Goal: Information Seeking & Learning: Learn about a topic

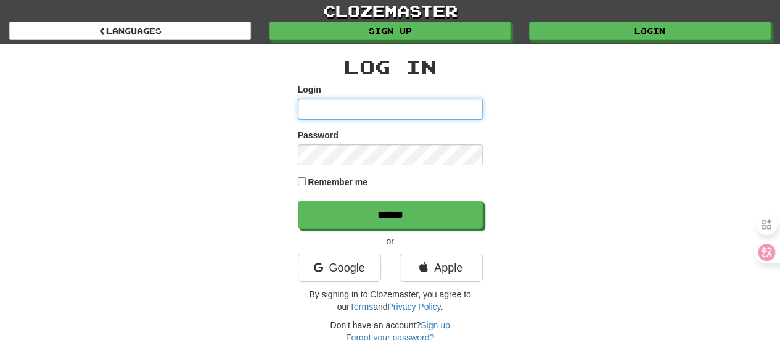
click at [368, 104] on input "Login" at bounding box center [390, 109] width 185 height 21
click at [366, 107] on input "Login" at bounding box center [390, 109] width 185 height 21
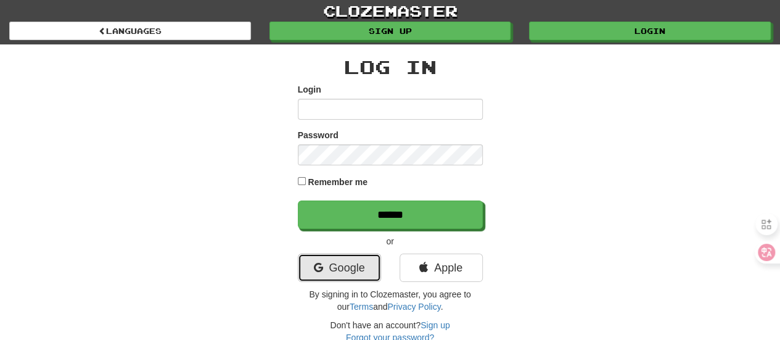
click at [359, 278] on link "Google" at bounding box center [339, 268] width 83 height 28
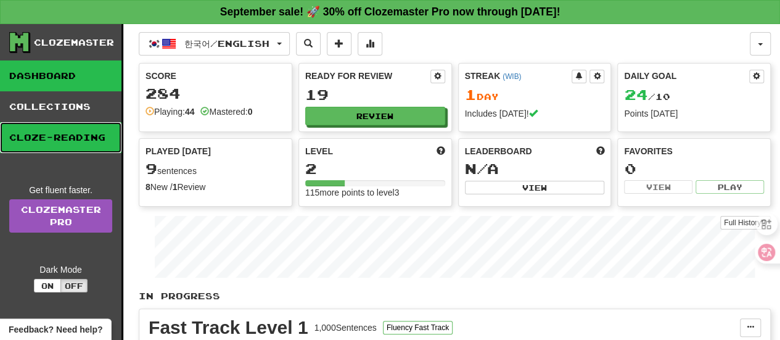
click at [67, 130] on link "Cloze-Reading" at bounding box center [61, 137] width 122 height 31
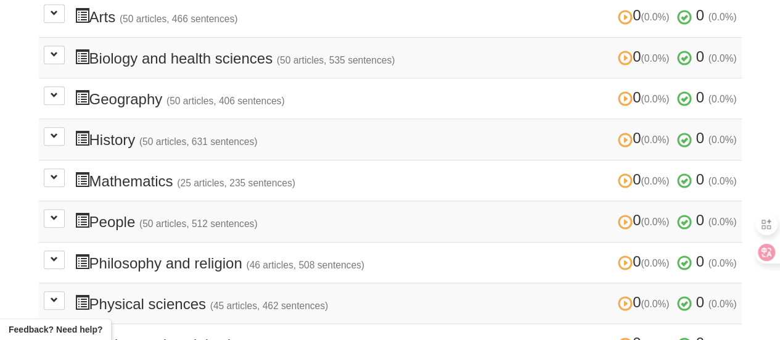
scroll to position [370, 0]
click at [48, 171] on button at bounding box center [54, 177] width 21 height 19
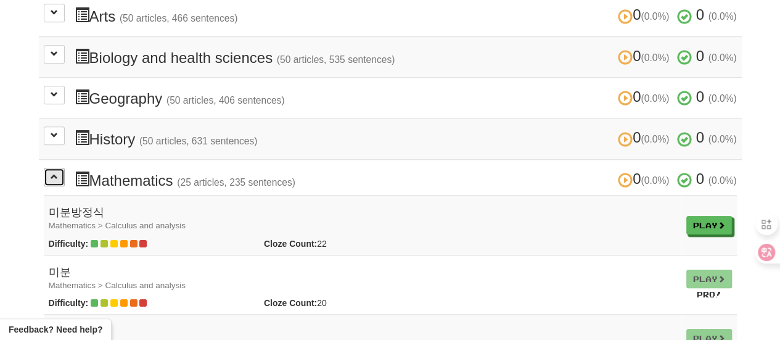
click at [48, 171] on button at bounding box center [54, 177] width 21 height 19
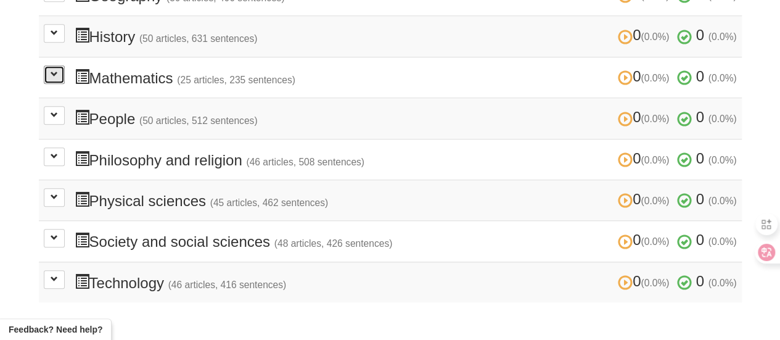
scroll to position [555, 0]
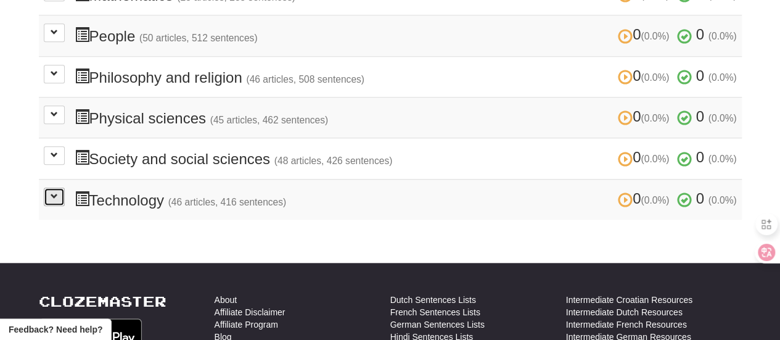
click at [57, 192] on span at bounding box center [54, 195] width 7 height 7
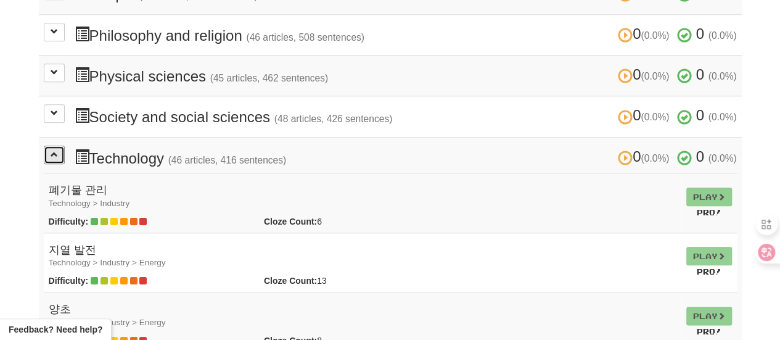
scroll to position [617, 0]
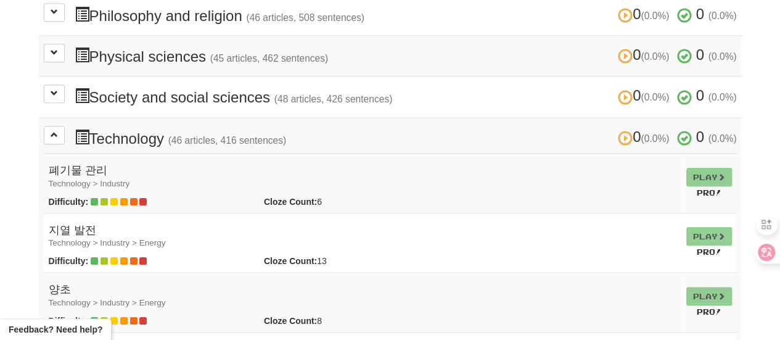
click at [98, 197] on span at bounding box center [96, 202] width 10 height 10
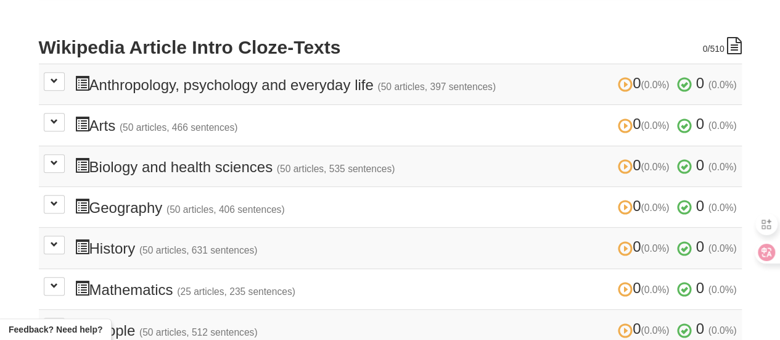
scroll to position [185, 0]
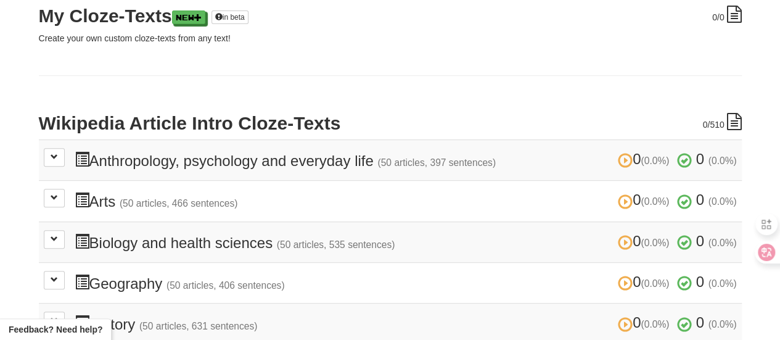
click at [733, 119] on icon at bounding box center [734, 121] width 15 height 17
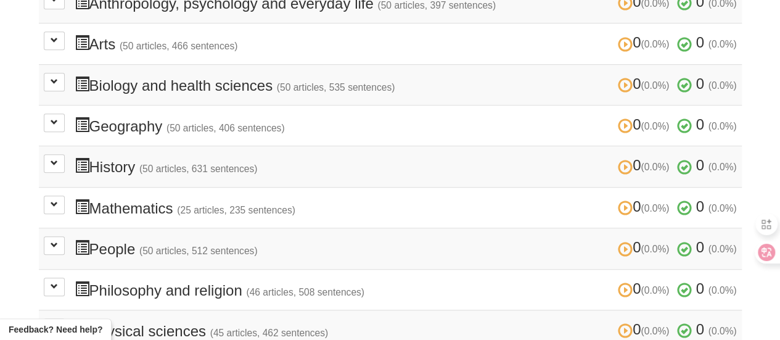
scroll to position [370, 0]
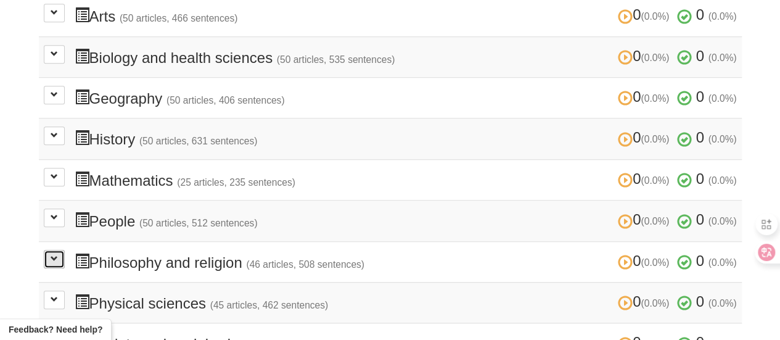
click at [60, 251] on button at bounding box center [54, 259] width 21 height 19
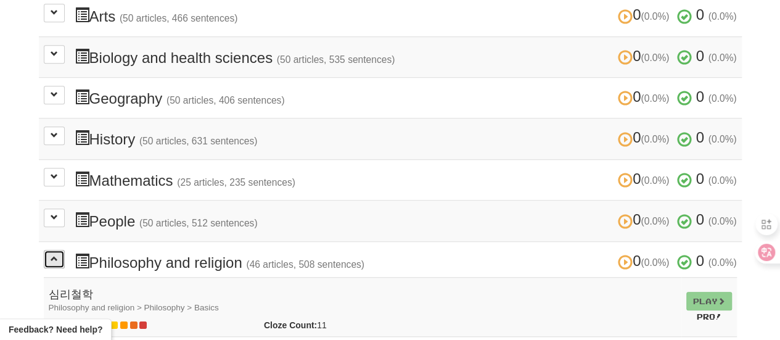
click at [60, 251] on button at bounding box center [54, 259] width 21 height 19
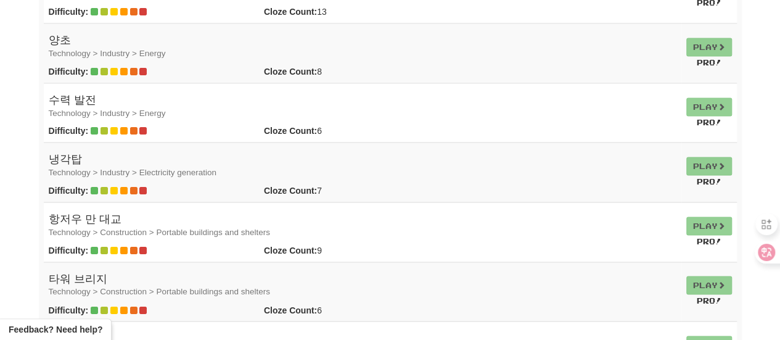
scroll to position [820, 0]
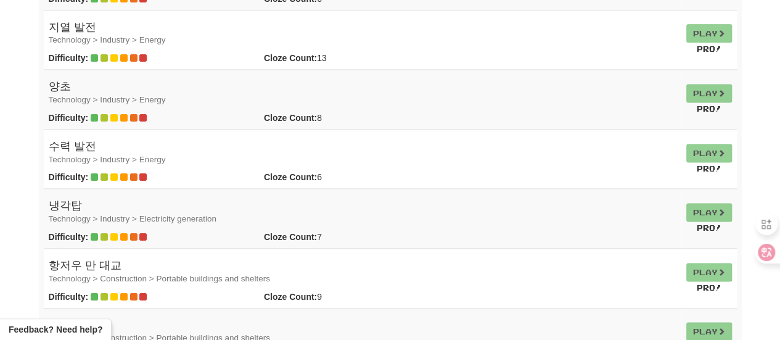
click at [700, 140] on td "Play Pro!" at bounding box center [710, 159] width 56 height 60
click at [714, 147] on td "Play Pro!" at bounding box center [710, 159] width 56 height 60
click at [710, 164] on small "Pro!" at bounding box center [709, 168] width 25 height 9
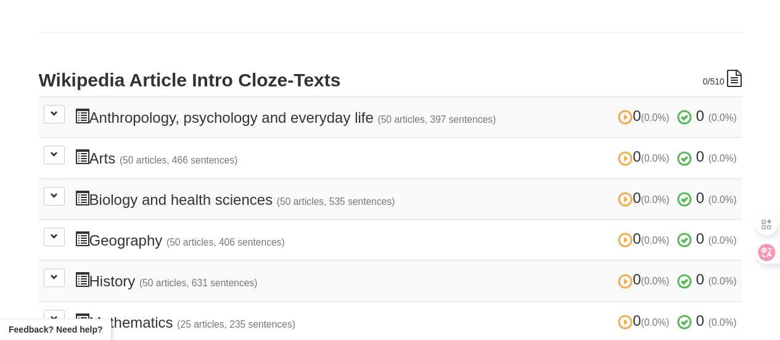
scroll to position [234, 0]
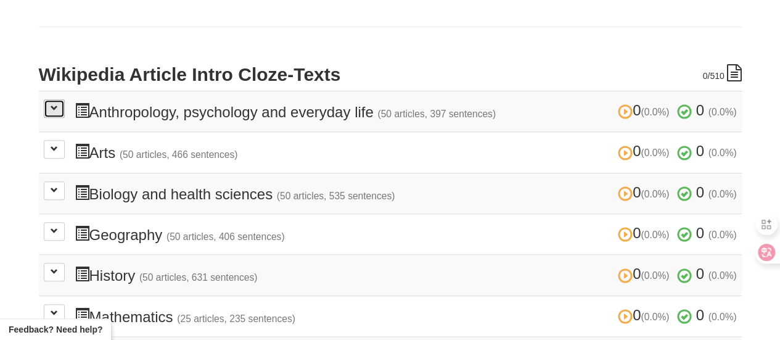
click at [60, 109] on button at bounding box center [54, 108] width 21 height 19
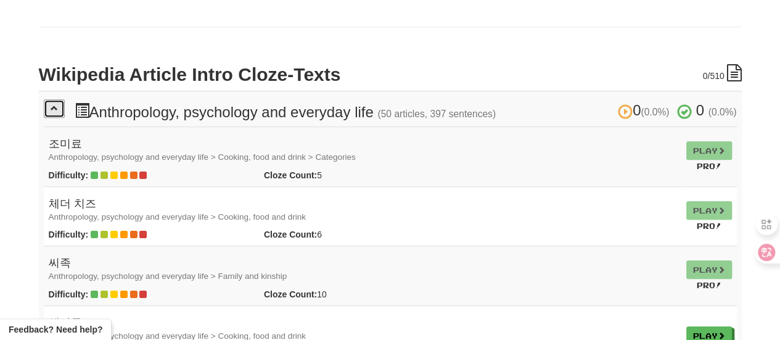
scroll to position [295, 0]
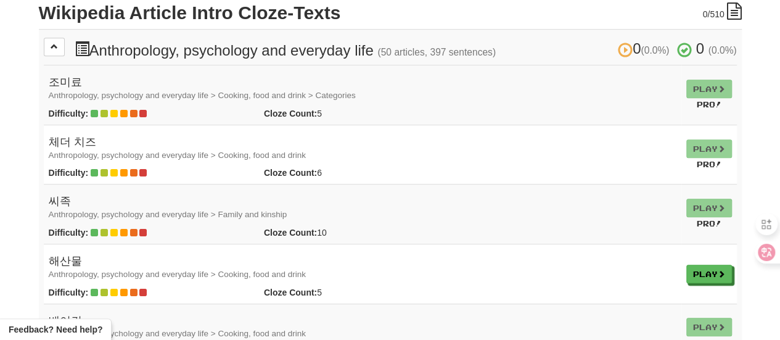
click at [117, 171] on icon at bounding box center [113, 172] width 7 height 9
drag, startPoint x: 114, startPoint y: 171, endPoint x: 91, endPoint y: 171, distance: 22.2
click at [91, 171] on span at bounding box center [119, 173] width 56 height 10
click at [91, 171] on icon at bounding box center [94, 172] width 7 height 9
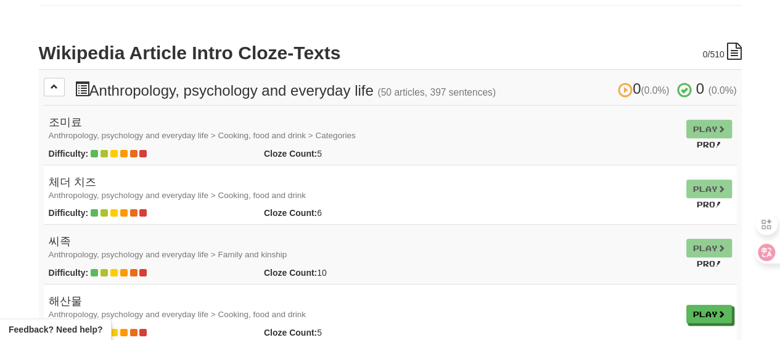
scroll to position [172, 0]
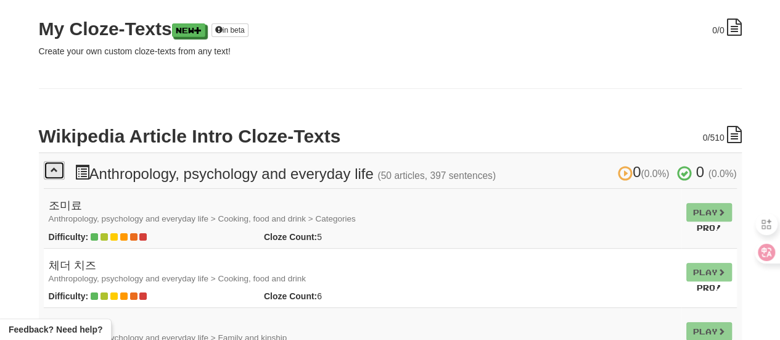
click at [56, 166] on span at bounding box center [54, 169] width 7 height 7
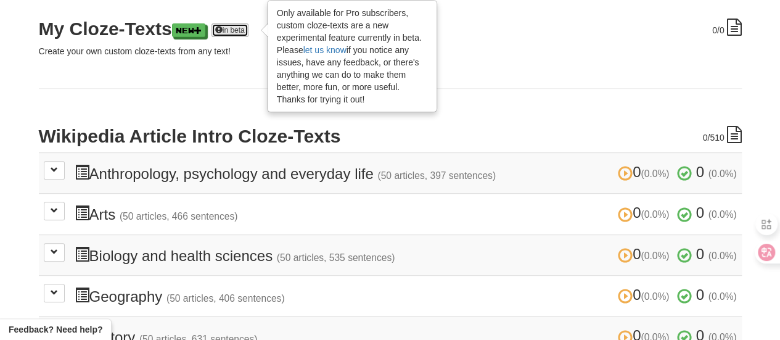
click at [249, 29] on link "in beta" at bounding box center [230, 30] width 37 height 14
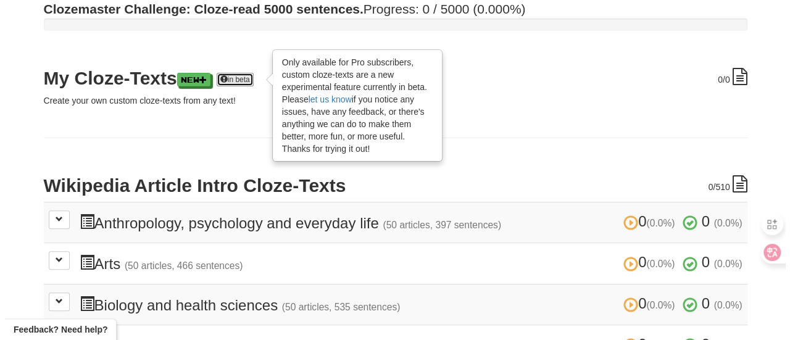
scroll to position [123, 0]
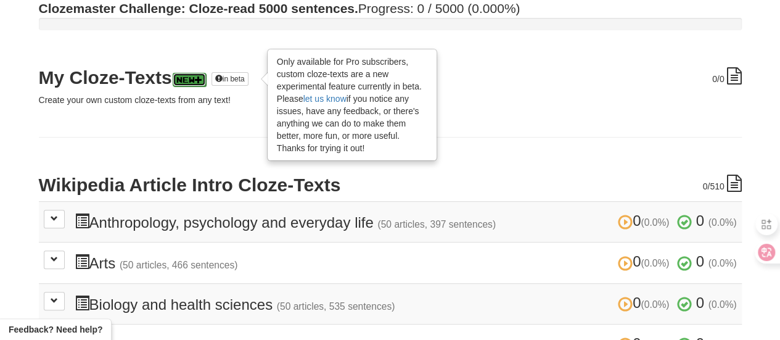
click at [202, 76] on span at bounding box center [198, 79] width 7 height 7
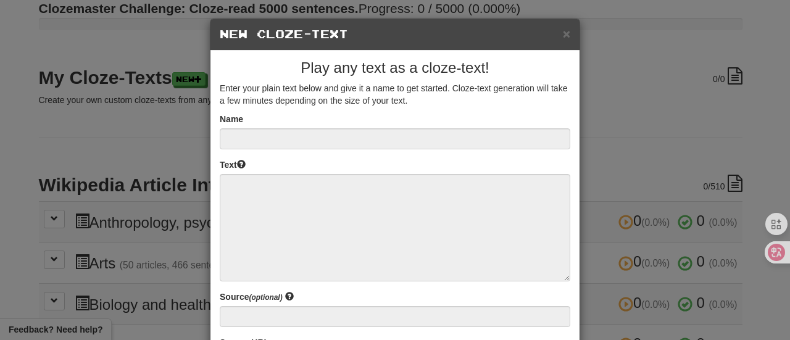
click at [268, 150] on form "Name Text Source (optional) Source URL (optional) Public Whether other users ar…" at bounding box center [395, 267] width 350 height 309
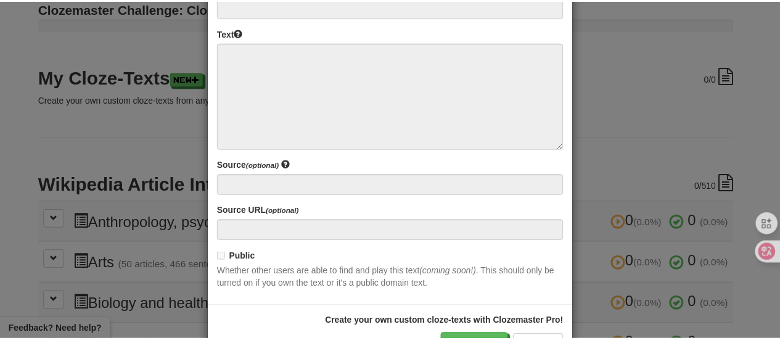
scroll to position [173, 0]
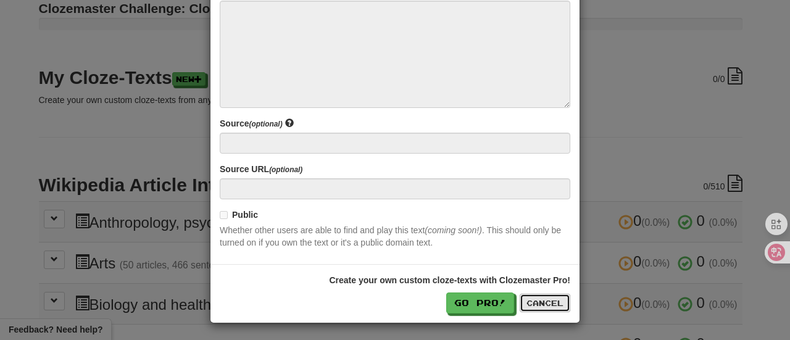
click at [556, 303] on button "Cancel" at bounding box center [544, 303] width 51 height 19
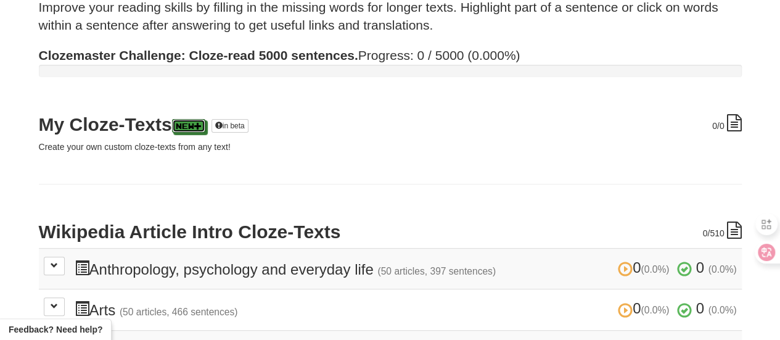
scroll to position [0, 0]
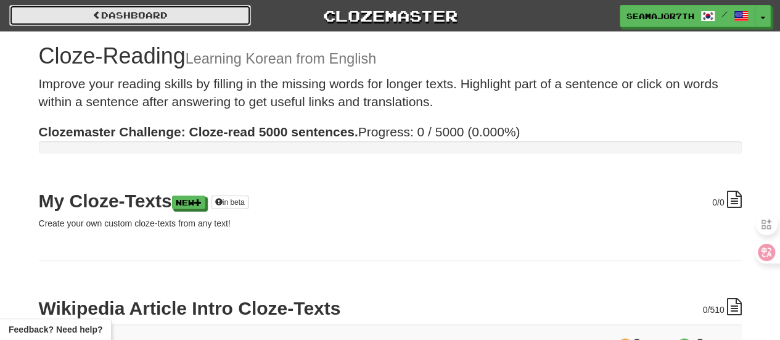
click at [194, 23] on link "Dashboard" at bounding box center [130, 15] width 242 height 21
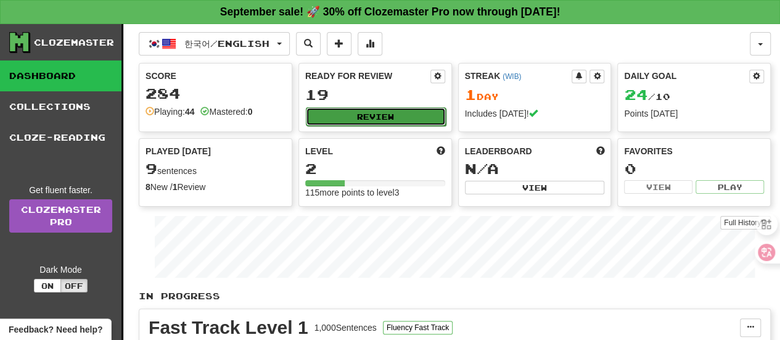
click at [379, 118] on button "Review" at bounding box center [376, 116] width 140 height 19
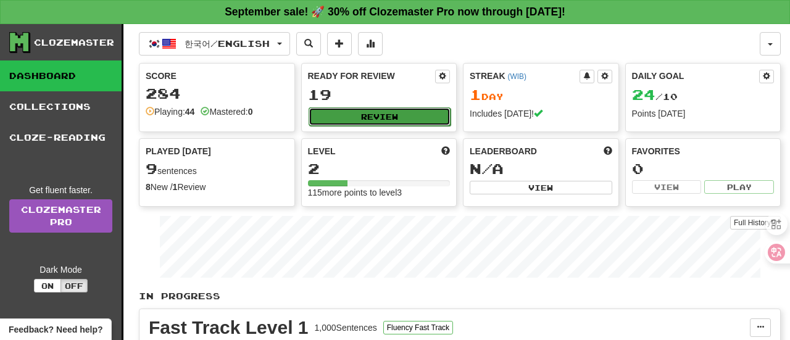
select select "**"
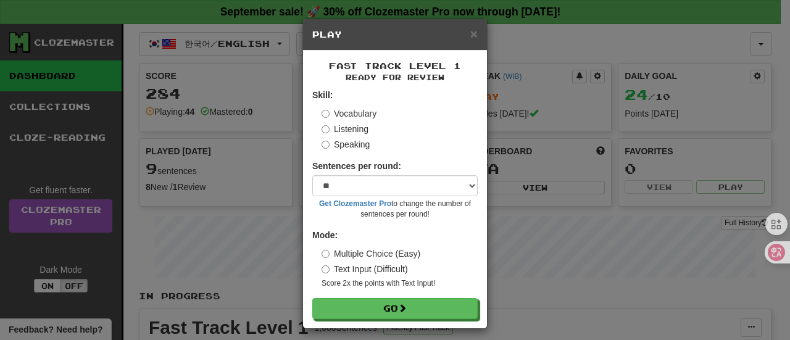
click at [347, 125] on label "Listening" at bounding box center [344, 129] width 47 height 12
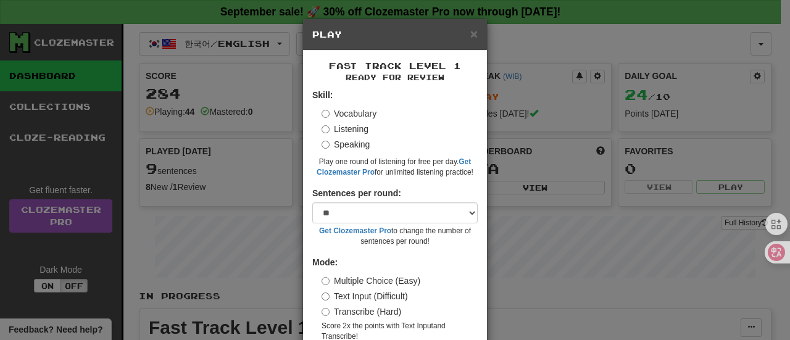
click at [345, 143] on label "Speaking" at bounding box center [345, 144] width 48 height 12
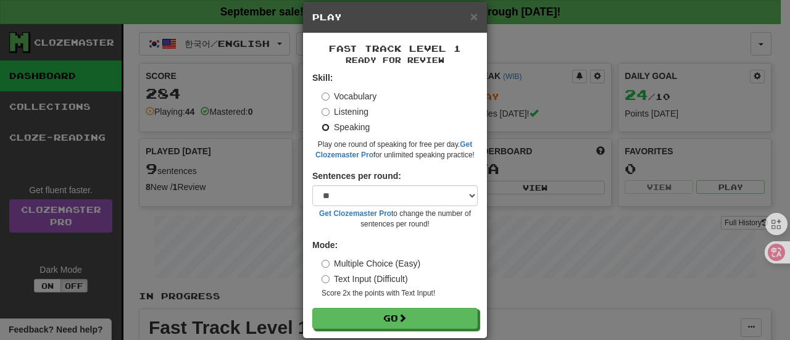
scroll to position [34, 0]
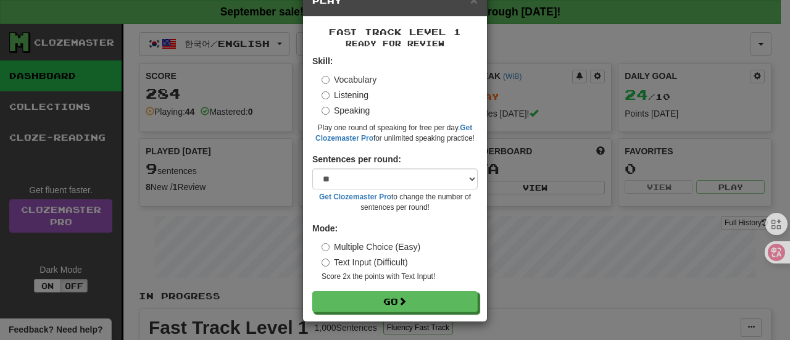
click at [356, 80] on label "Vocabulary" at bounding box center [348, 79] width 55 height 12
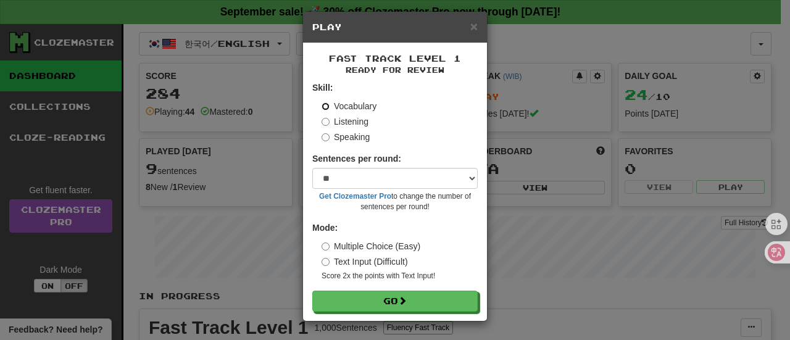
scroll to position [7, 0]
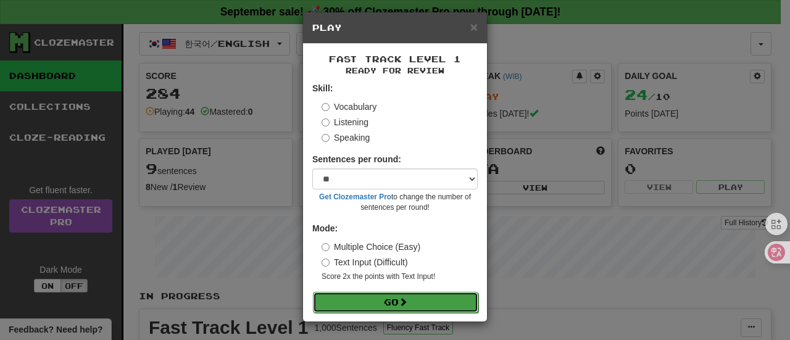
click at [398, 303] on span at bounding box center [402, 301] width 9 height 9
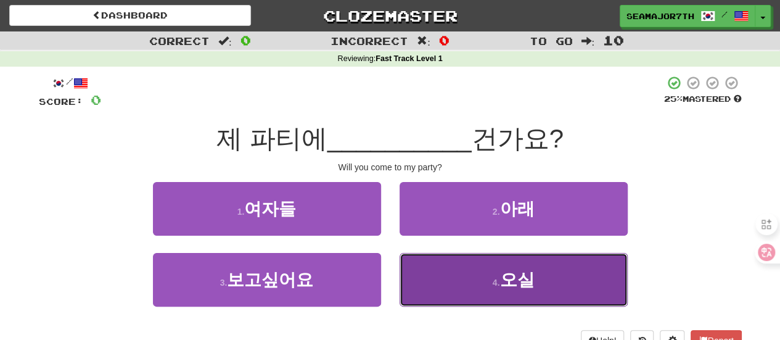
click at [473, 287] on button "4 . 오실" at bounding box center [514, 280] width 228 height 54
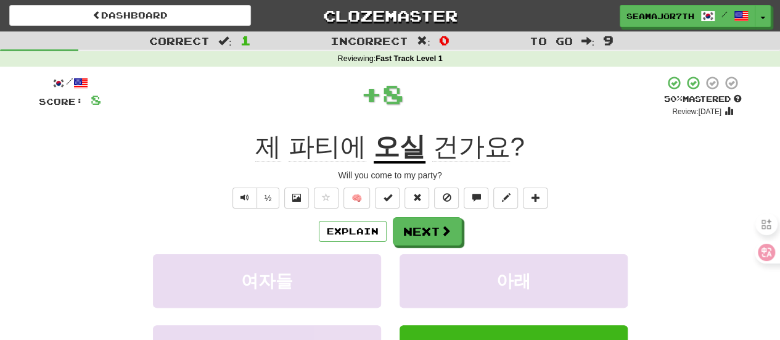
click at [390, 151] on u "오실" at bounding box center [400, 147] width 52 height 31
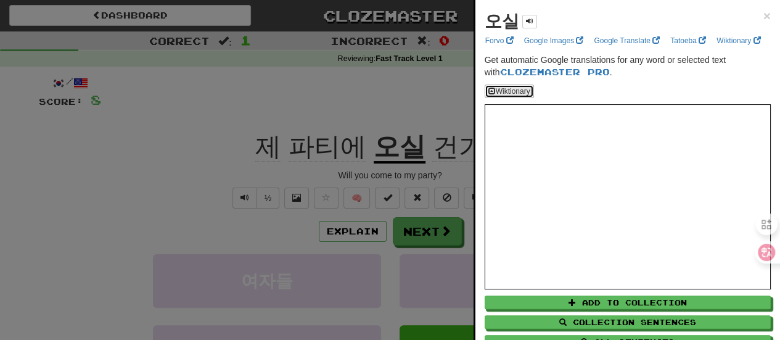
click at [511, 98] on button "Wiktionary" at bounding box center [509, 92] width 49 height 14
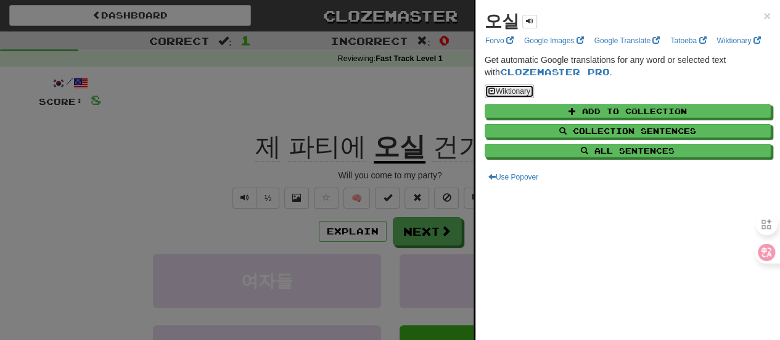
click at [511, 98] on button "Wiktionary" at bounding box center [509, 92] width 49 height 14
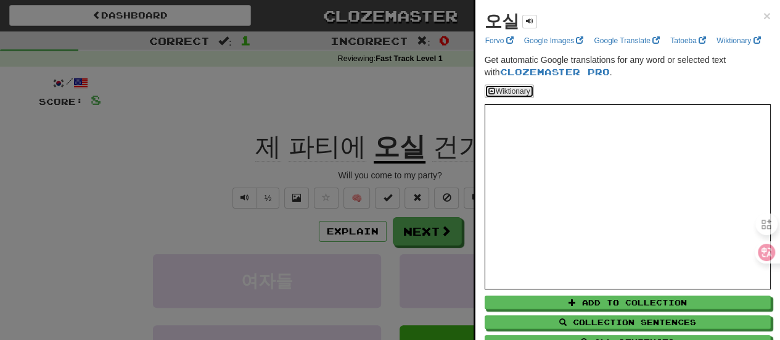
click at [515, 98] on button "Wiktionary" at bounding box center [509, 92] width 49 height 14
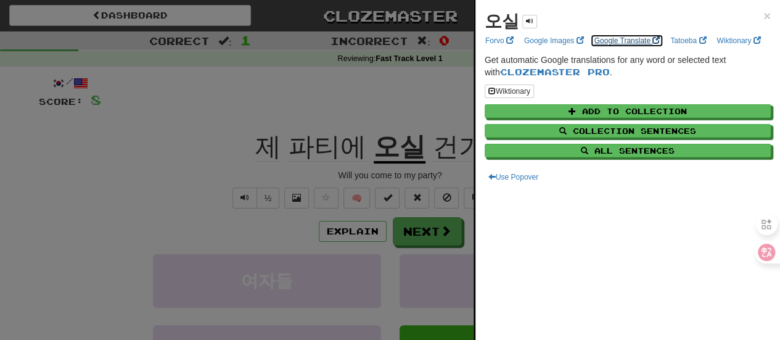
click at [602, 38] on link "Google Translate" at bounding box center [626, 41] width 73 height 14
click at [511, 98] on button "Wiktionary" at bounding box center [509, 92] width 49 height 14
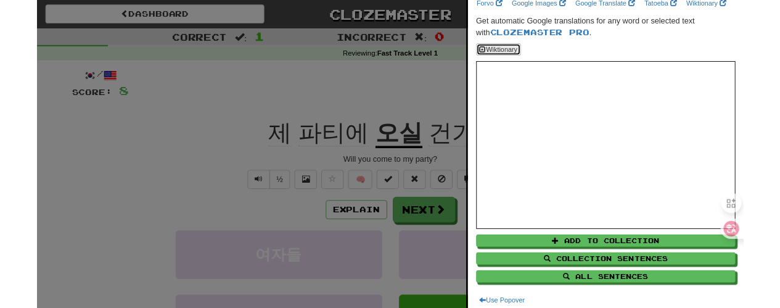
scroll to position [56, 0]
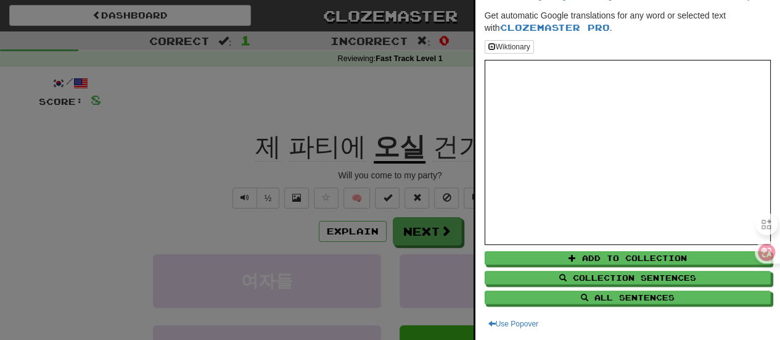
click at [396, 150] on div at bounding box center [390, 170] width 780 height 340
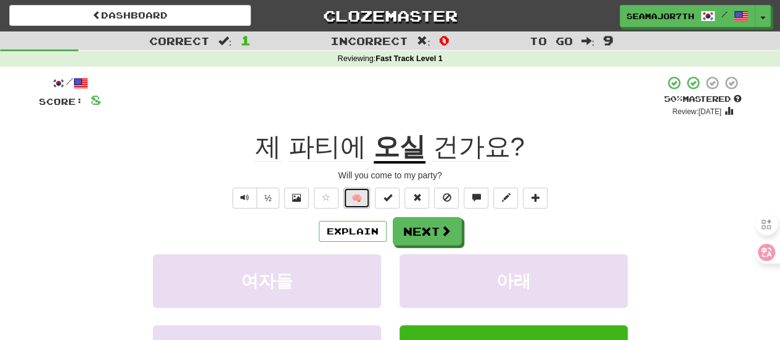
click at [357, 199] on button "🧠" at bounding box center [357, 198] width 27 height 21
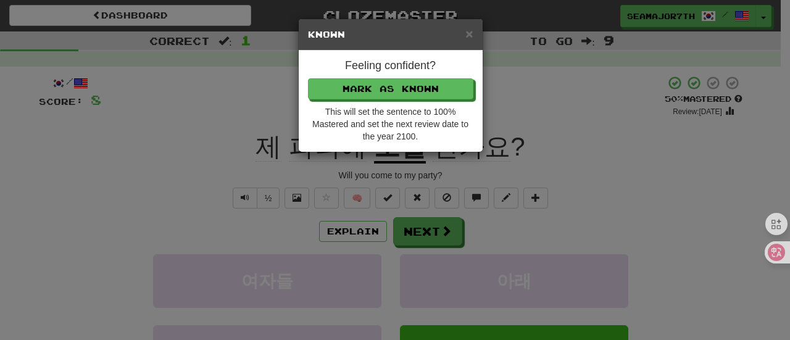
click at [547, 147] on div "× Known Feeling confident? Mark as Known This will set the sentence to 100% Mas…" at bounding box center [395, 170] width 790 height 340
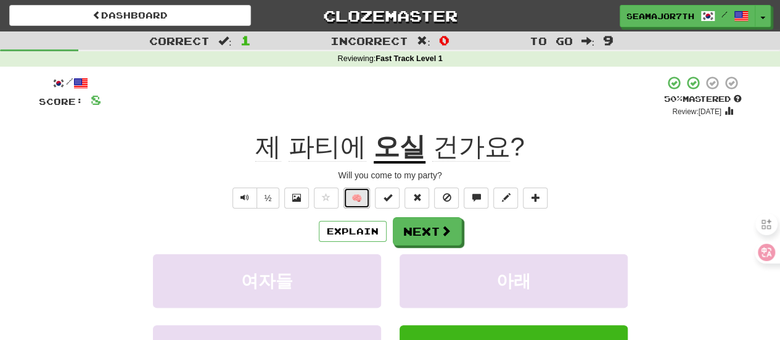
click at [366, 194] on button "🧠" at bounding box center [357, 198] width 27 height 21
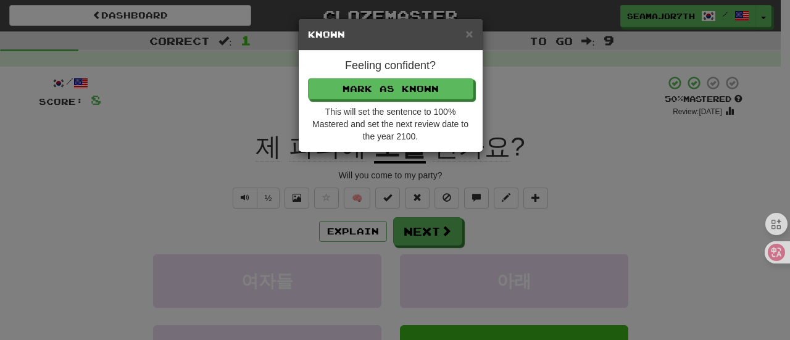
click at [520, 155] on div "× Known Feeling confident? Mark as Known This will set the sentence to 100% Mas…" at bounding box center [395, 170] width 790 height 340
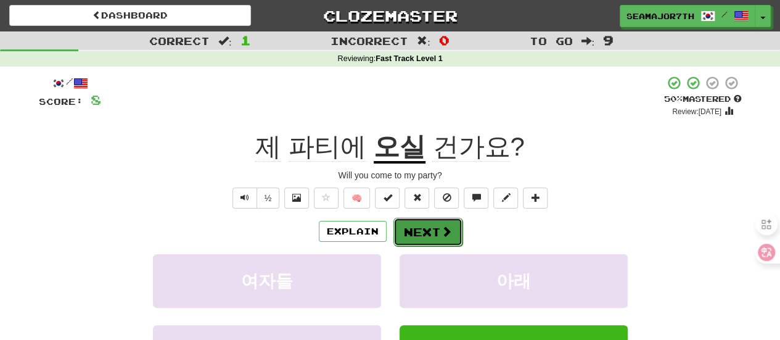
click at [429, 223] on button "Next" at bounding box center [428, 232] width 69 height 28
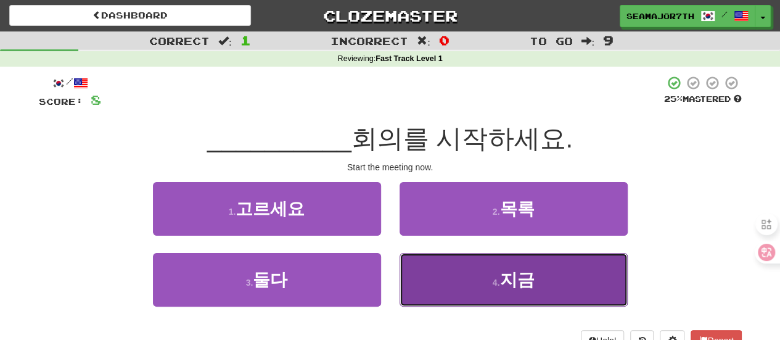
click at [429, 273] on button "4 . 지금" at bounding box center [514, 280] width 228 height 54
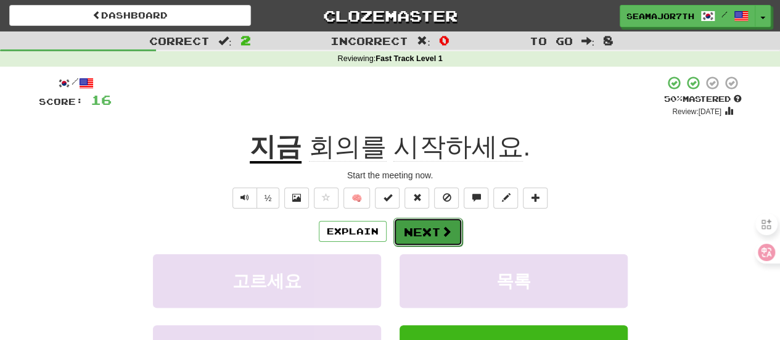
click at [417, 223] on button "Next" at bounding box center [428, 232] width 69 height 28
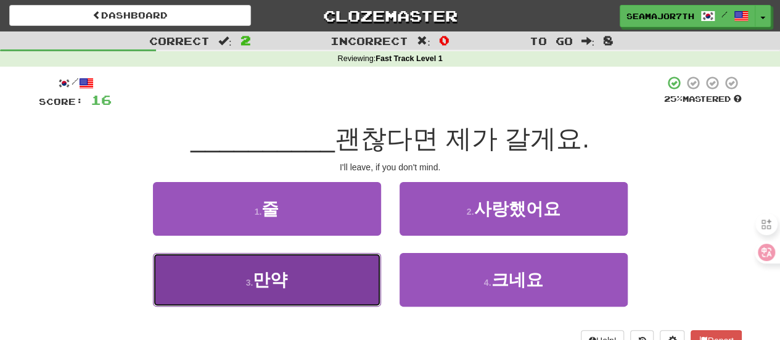
click at [324, 269] on button "3 . 만약" at bounding box center [267, 280] width 228 height 54
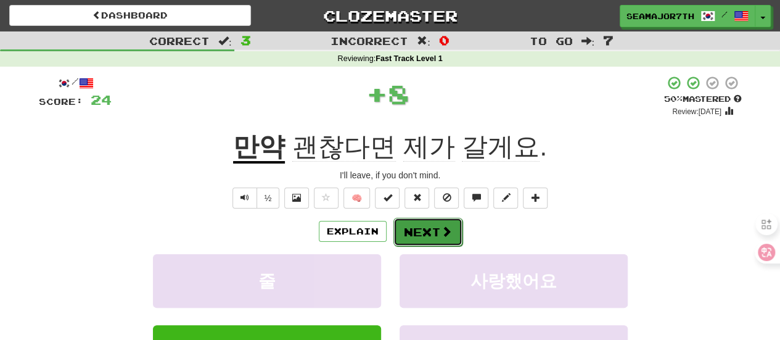
click at [414, 226] on button "Next" at bounding box center [428, 232] width 69 height 28
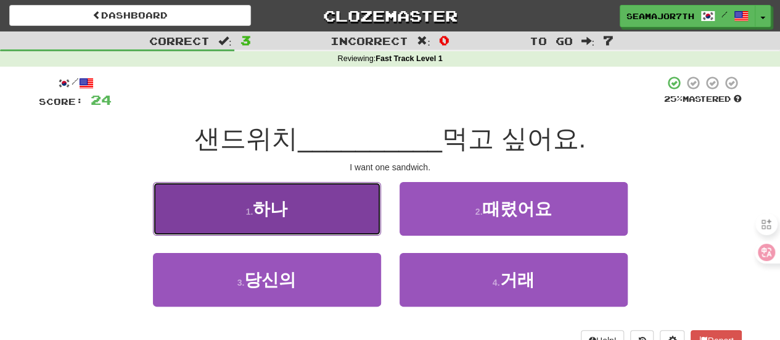
click at [339, 220] on button "1 . 하나" at bounding box center [267, 209] width 228 height 54
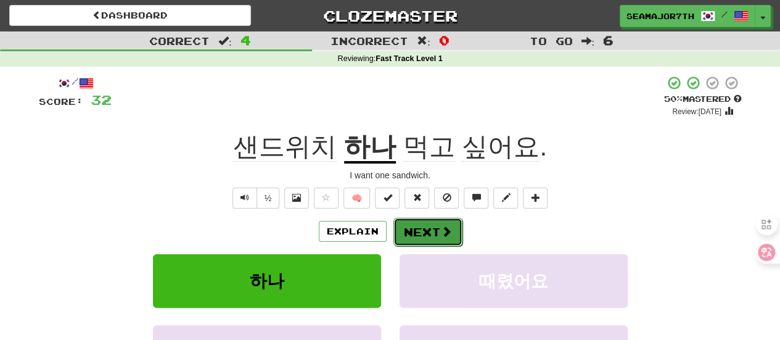
click at [432, 228] on button "Next" at bounding box center [428, 232] width 69 height 28
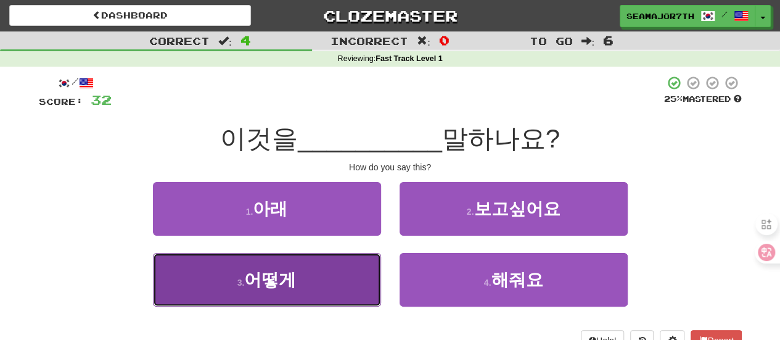
click at [292, 285] on span "어떻게" at bounding box center [270, 279] width 52 height 19
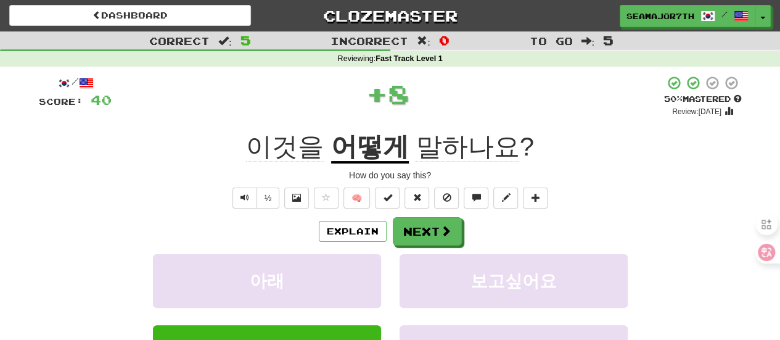
click at [423, 250] on div "Explain Next 아래 보고싶어요 어떻게 해줘요 Learn more: 아래 보고싶어요 어떻게 해줘요" at bounding box center [390, 316] width 703 height 198
click at [427, 237] on button "Next" at bounding box center [428, 232] width 69 height 28
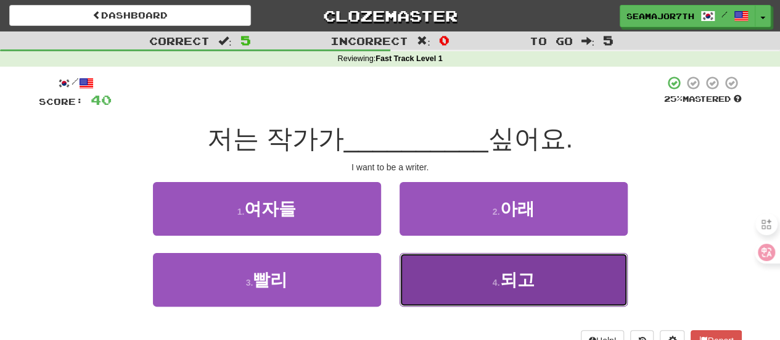
click at [438, 266] on button "4 . 되고" at bounding box center [514, 280] width 228 height 54
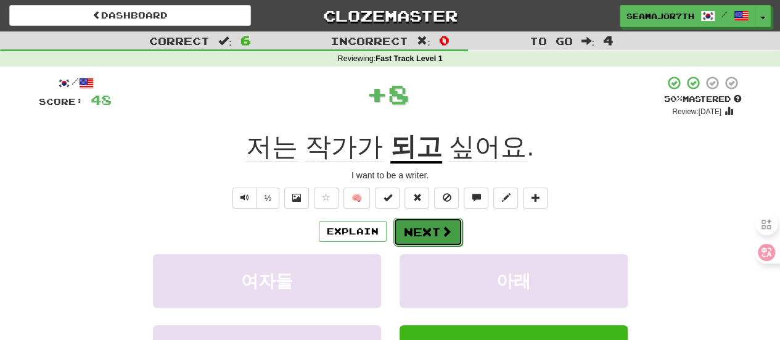
click at [435, 232] on button "Next" at bounding box center [428, 232] width 69 height 28
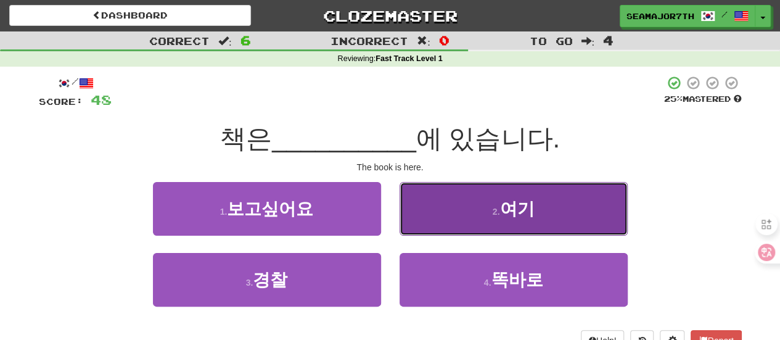
click at [456, 193] on button "2 . 여기" at bounding box center [514, 209] width 228 height 54
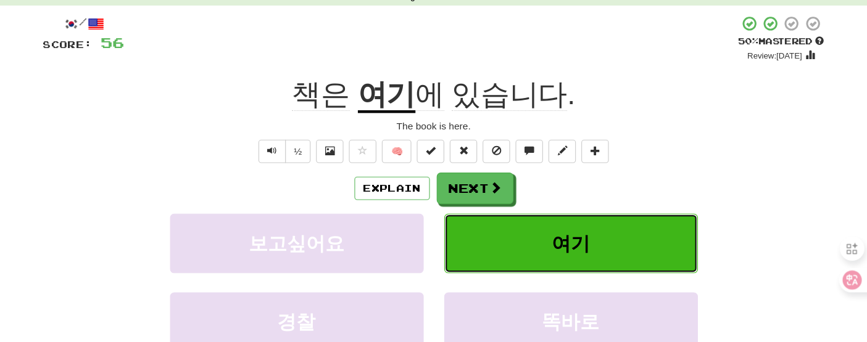
scroll to position [62, 0]
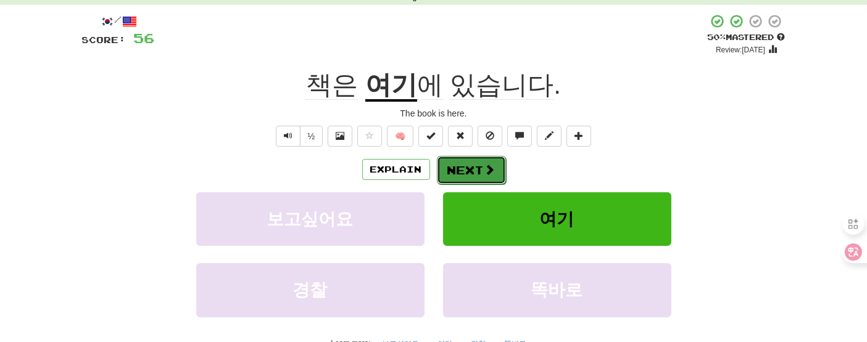
click at [486, 175] on button "Next" at bounding box center [471, 170] width 69 height 28
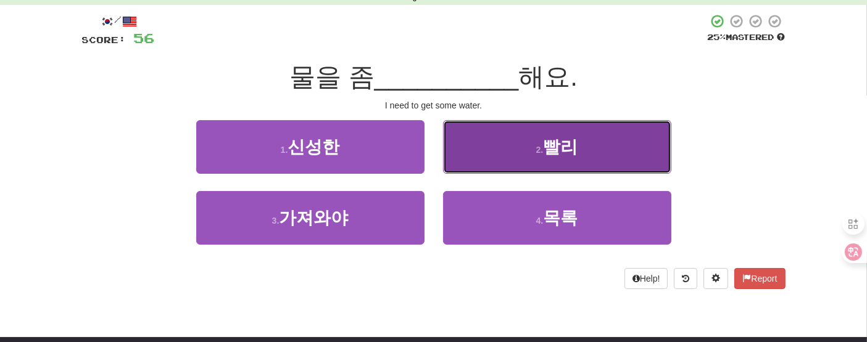
click at [469, 161] on button "2 . 빨리" at bounding box center [557, 147] width 228 height 54
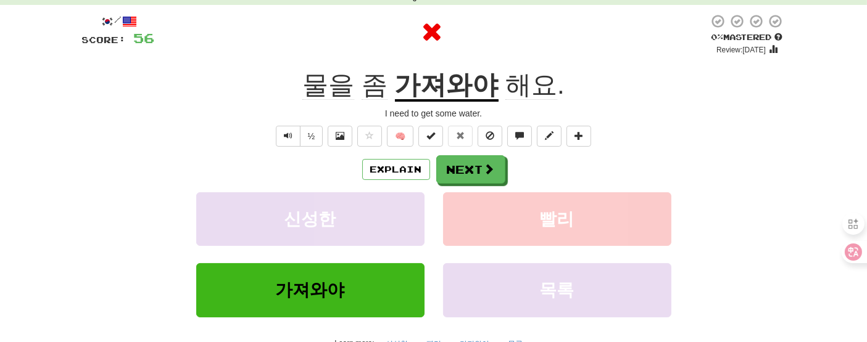
click at [440, 89] on u "가져와야" at bounding box center [447, 85] width 104 height 31
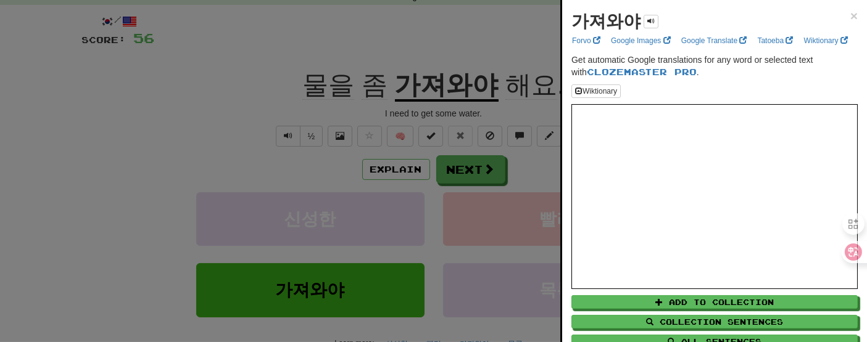
click at [440, 89] on div at bounding box center [433, 171] width 867 height 342
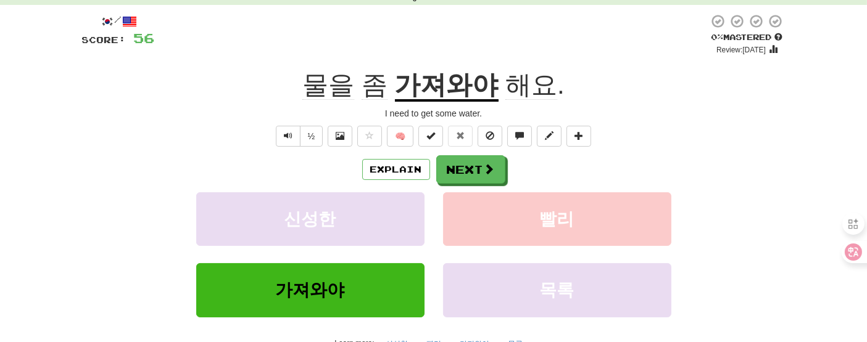
click at [440, 89] on u "가져와야" at bounding box center [447, 85] width 104 height 31
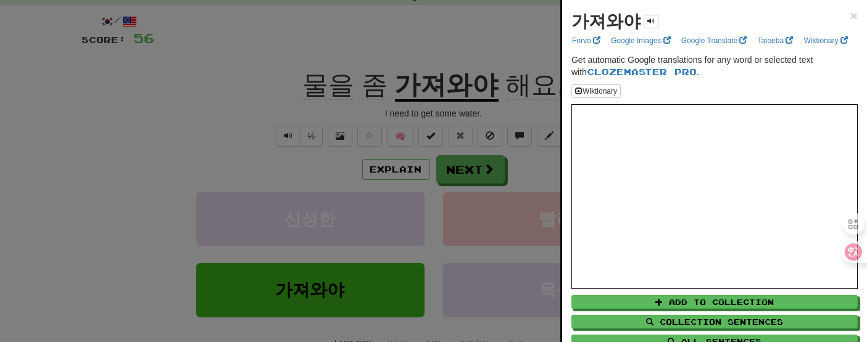
click at [440, 89] on div at bounding box center [433, 171] width 867 height 342
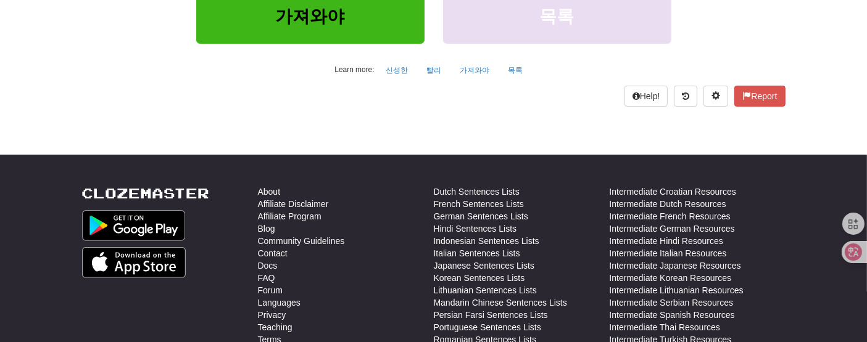
scroll to position [130, 0]
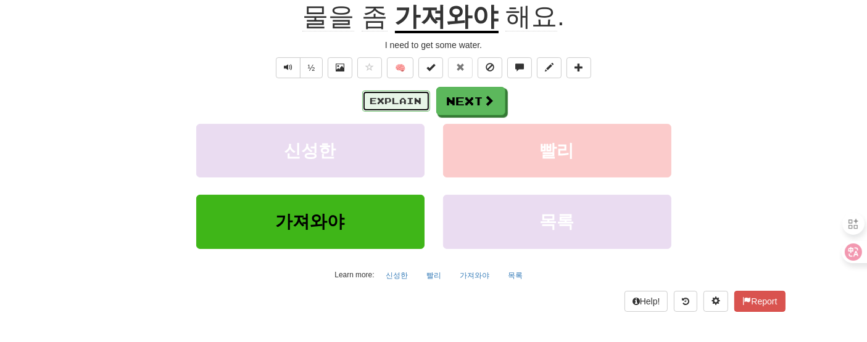
click at [407, 104] on button "Explain" at bounding box center [396, 101] width 68 height 21
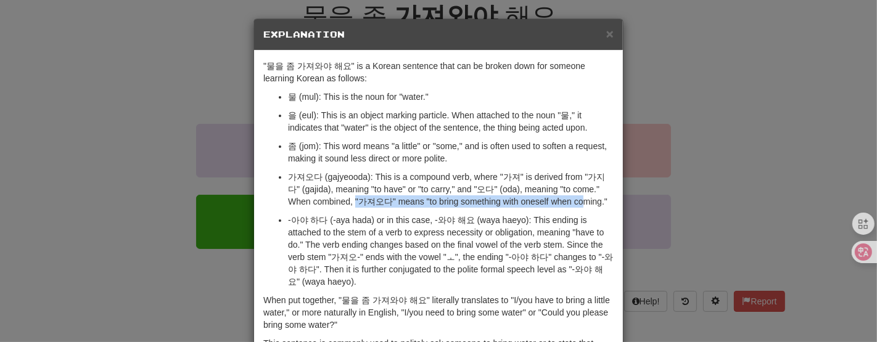
drag, startPoint x: 350, startPoint y: 204, endPoint x: 581, endPoint y: 202, distance: 231.3
click at [581, 202] on p "가져오다 (gajyeooda): This is a compound verb, where "가져" is derived from "가지다" (ga…" at bounding box center [451, 189] width 326 height 37
click at [704, 88] on div "× Explanation "물을 좀 가져와야 해요" is a Korean sentence that can be broken down for s…" at bounding box center [438, 171] width 877 height 342
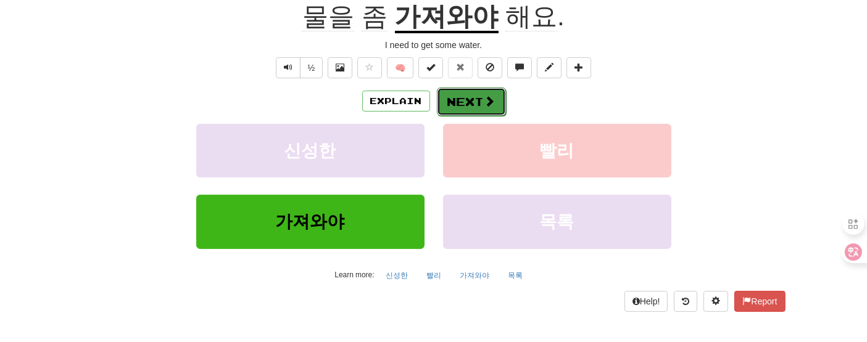
click at [479, 109] on button "Next" at bounding box center [471, 102] width 69 height 28
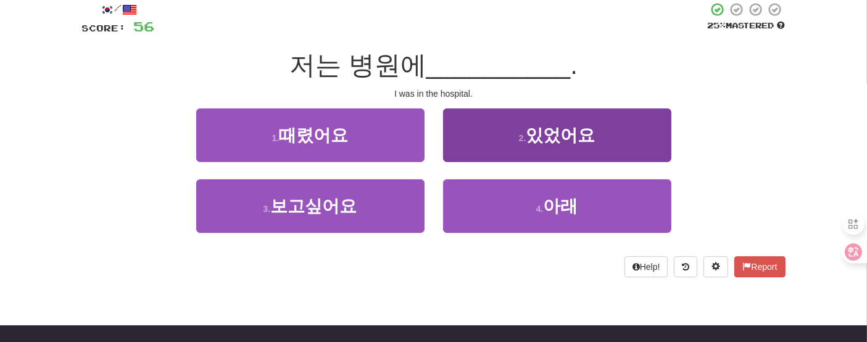
scroll to position [54, 0]
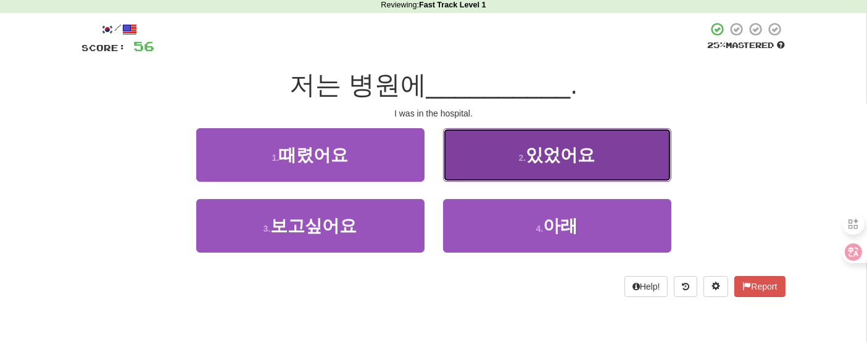
click at [465, 170] on button "2 . 있었어요" at bounding box center [557, 155] width 228 height 54
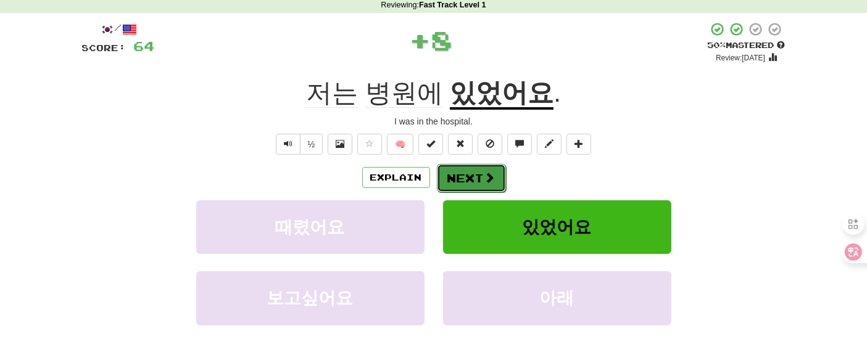
click at [467, 173] on button "Next" at bounding box center [471, 178] width 69 height 28
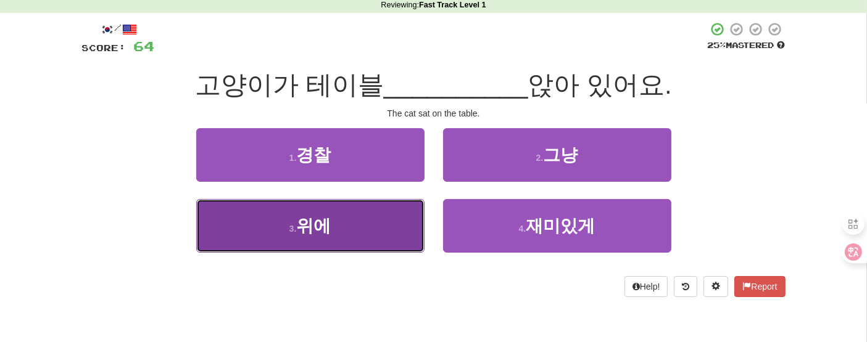
click at [303, 238] on button "3 . 위에" at bounding box center [310, 226] width 228 height 54
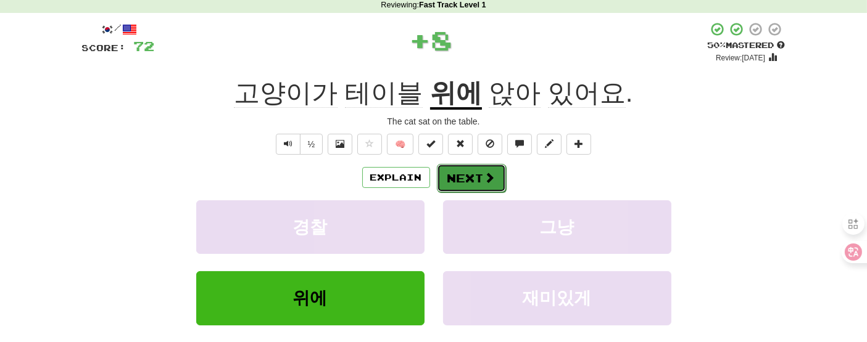
click at [452, 175] on button "Next" at bounding box center [471, 178] width 69 height 28
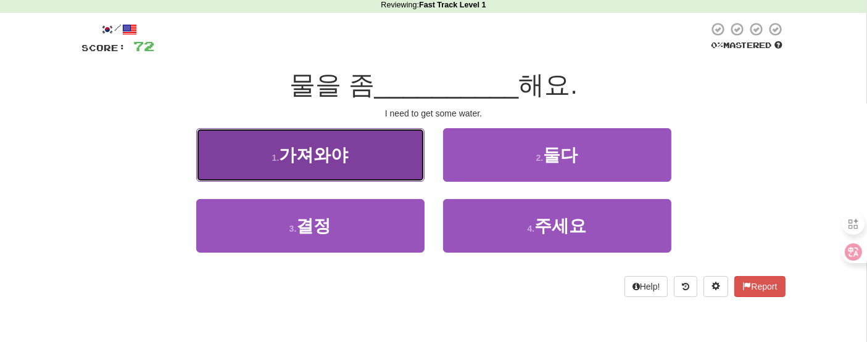
click at [363, 168] on button "1 . 가져와야" at bounding box center [310, 155] width 228 height 54
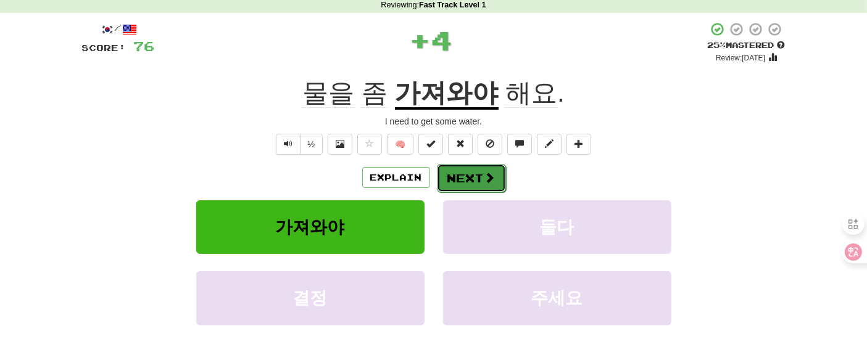
click at [474, 175] on button "Next" at bounding box center [471, 178] width 69 height 28
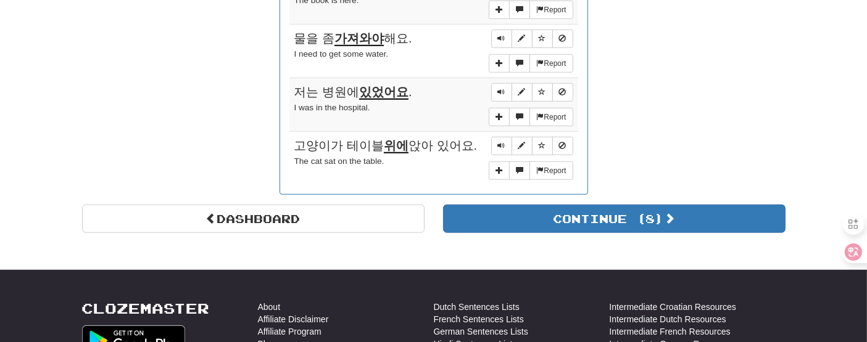
scroll to position [1219, 0]
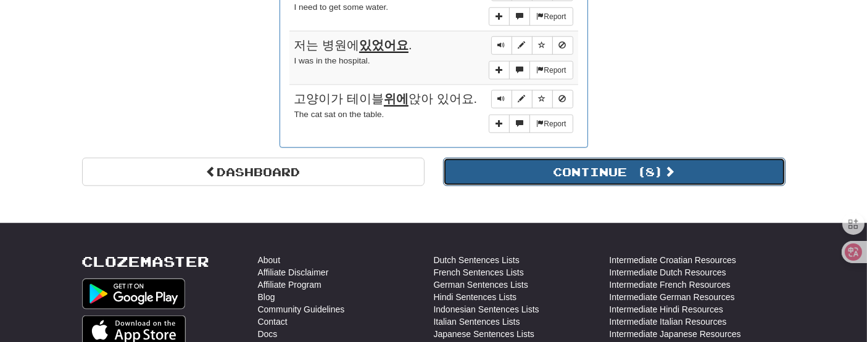
click at [484, 164] on button "Continue ( 8 )" at bounding box center [614, 172] width 342 height 28
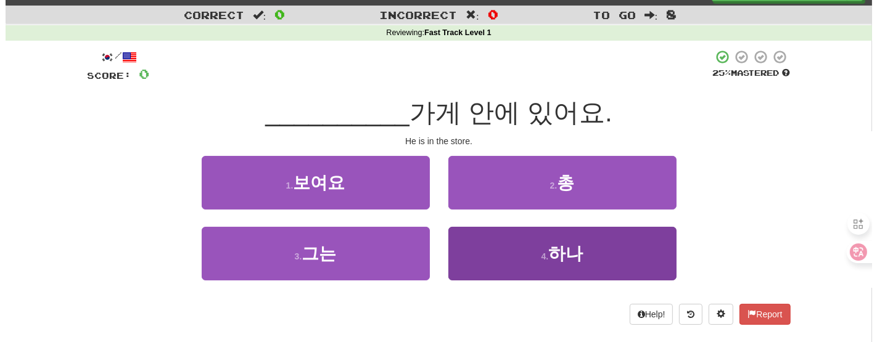
scroll to position [0, 0]
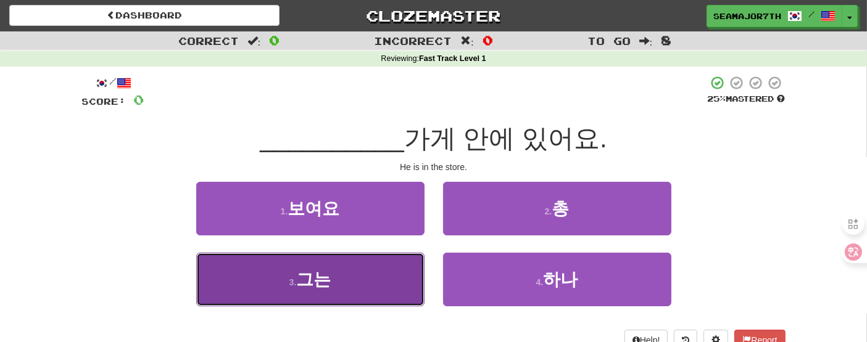
click at [357, 257] on button "3 . 그는" at bounding box center [310, 280] width 228 height 54
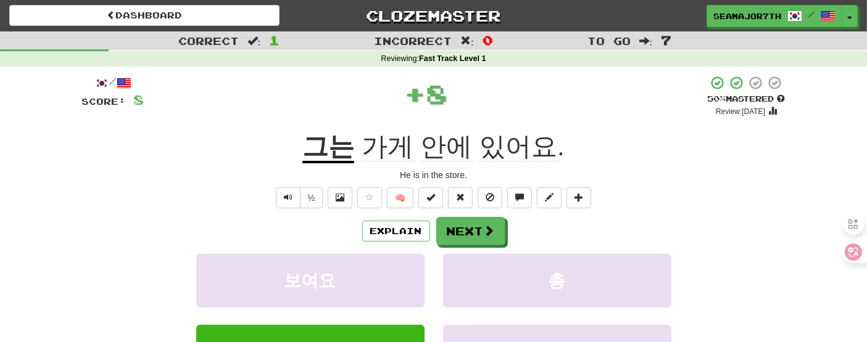
click at [451, 151] on span "안에" at bounding box center [447, 147] width 52 height 30
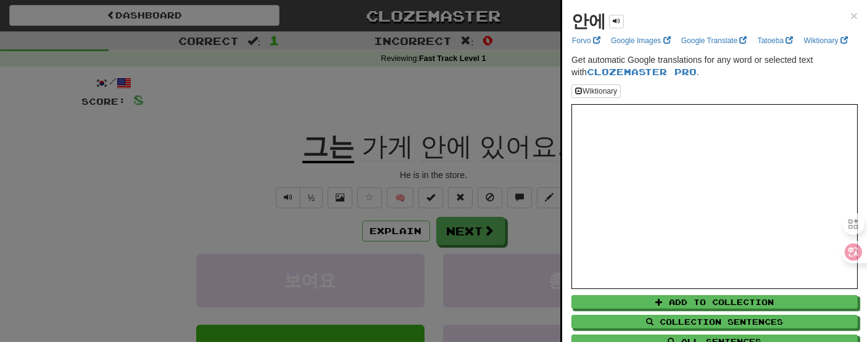
click at [451, 151] on div at bounding box center [433, 171] width 867 height 342
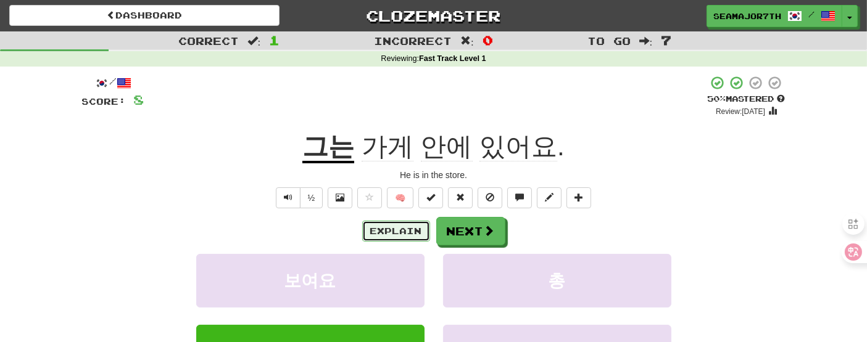
click at [387, 226] on button "Explain" at bounding box center [396, 231] width 68 height 21
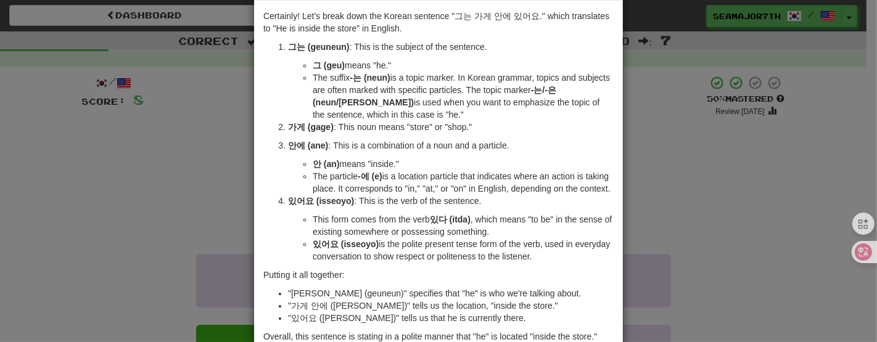
scroll to position [68, 0]
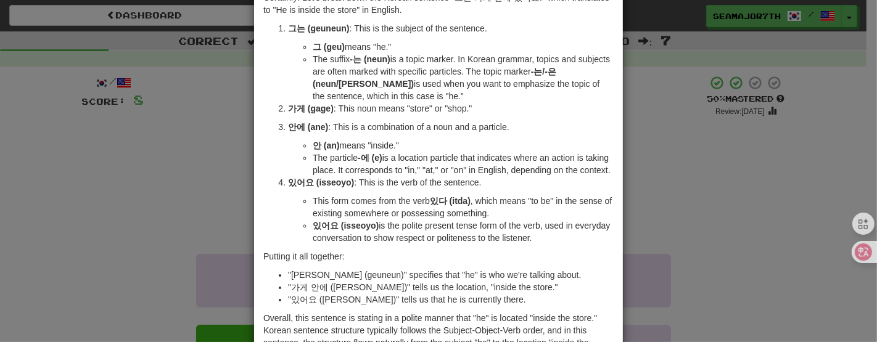
click at [780, 212] on div "× Explanation Certainly! Let's break down the Korean sentence "그는 가게 안에 있어요." w…" at bounding box center [438, 171] width 877 height 342
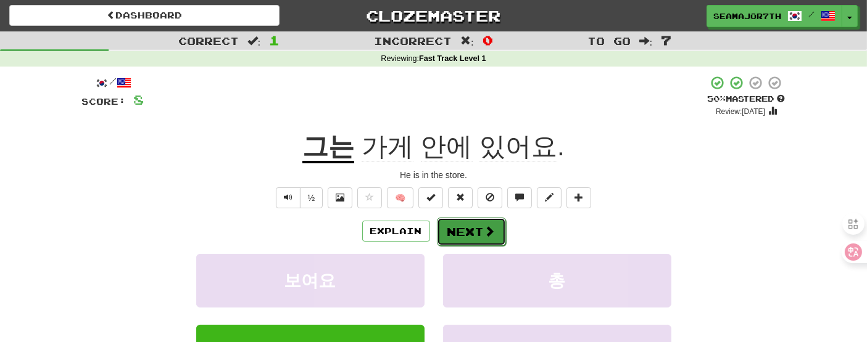
click at [465, 242] on button "Next" at bounding box center [471, 232] width 69 height 28
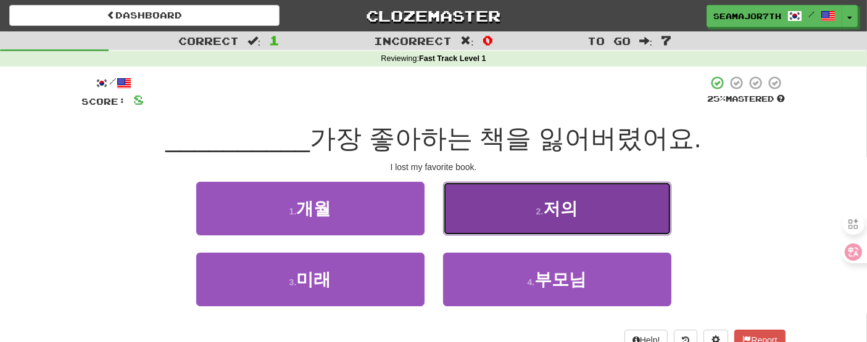
click at [505, 213] on button "2 . 저의" at bounding box center [557, 209] width 228 height 54
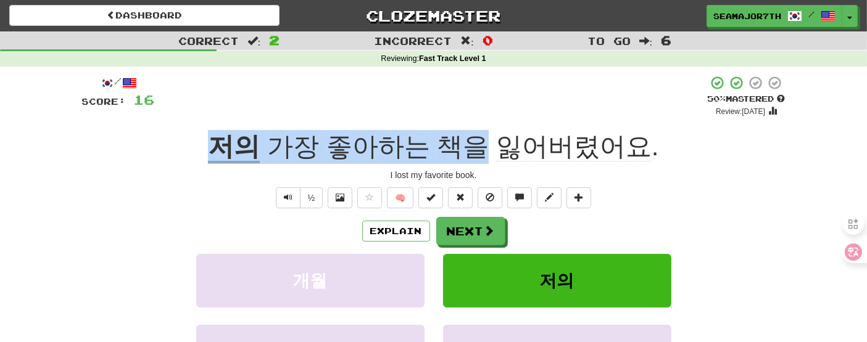
drag, startPoint x: 183, startPoint y: 147, endPoint x: 487, endPoint y: 146, distance: 304.1
click at [487, 146] on div "저의 가장 좋아하는 책을 잃어버렸어요 ." at bounding box center [433, 147] width 703 height 34
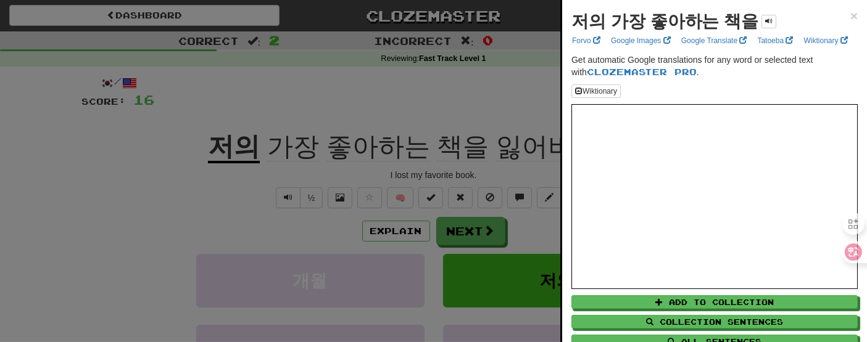
click at [780, 16] on div "저의 가장 좋아하는 책을 × Forvo Google Images Google Translate Tatoeba Wiktionary Get aut…" at bounding box center [714, 192] width 305 height 384
click at [780, 16] on span "×" at bounding box center [853, 16] width 7 height 14
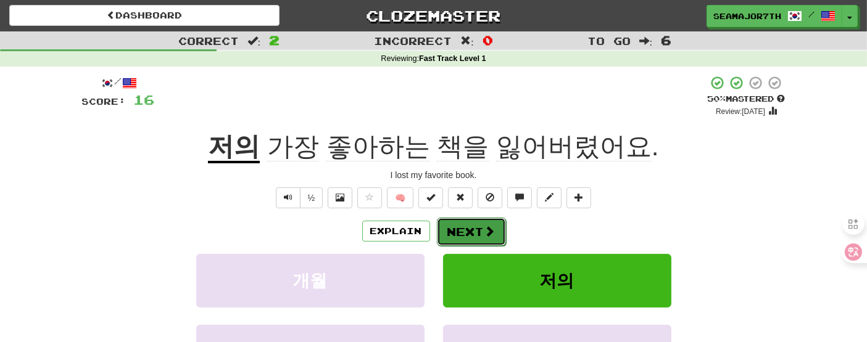
click at [478, 228] on button "Next" at bounding box center [471, 232] width 69 height 28
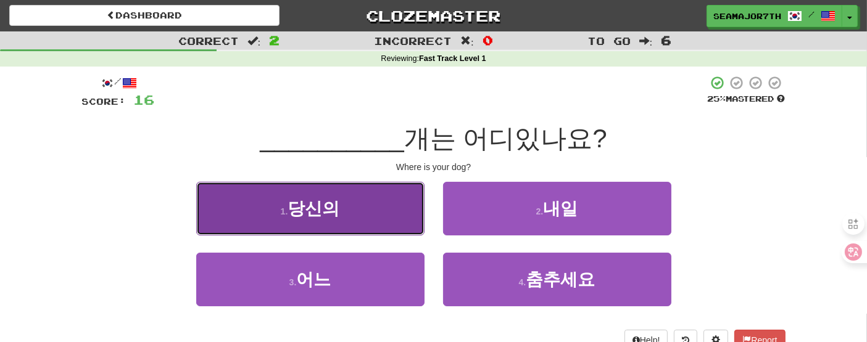
click at [363, 226] on button "1 . 당신의" at bounding box center [310, 209] width 228 height 54
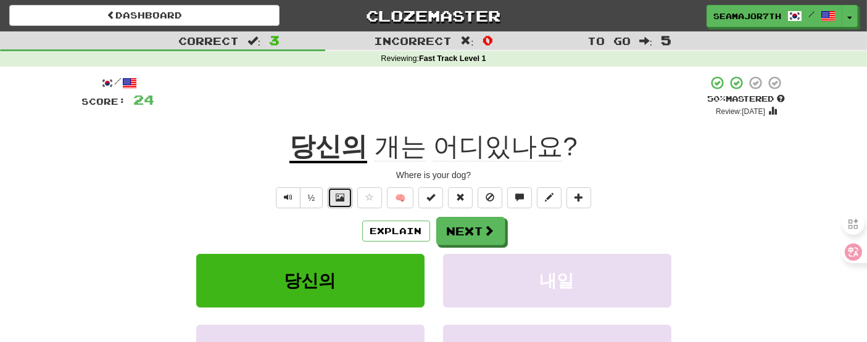
click at [344, 199] on span at bounding box center [340, 197] width 9 height 9
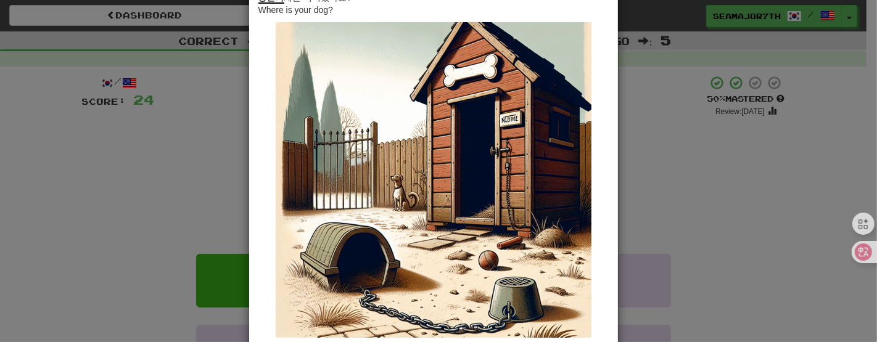
click at [690, 198] on div "× Image 당신의 개는 어디있나요? Where is your dog? Change when and how images are shown i…" at bounding box center [438, 171] width 877 height 342
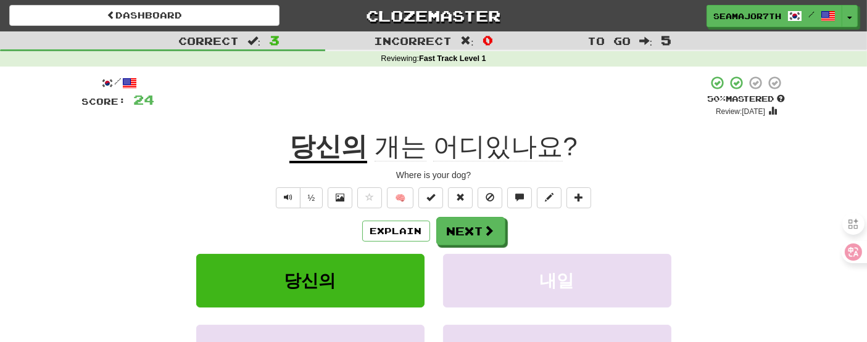
click at [159, 131] on div "당신의 개는 어디있나요 ?" at bounding box center [433, 147] width 703 height 34
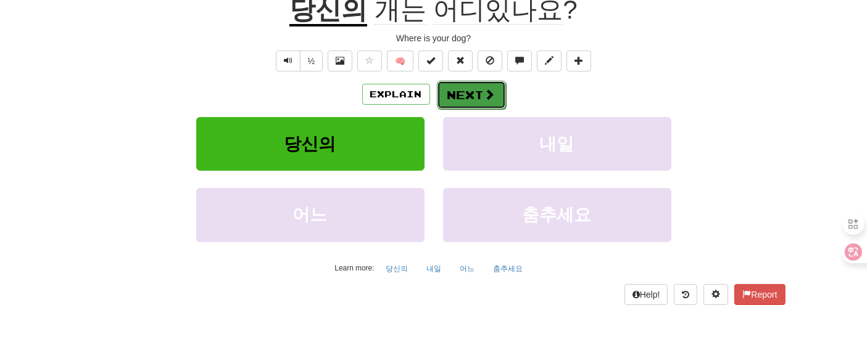
click at [463, 102] on button "Next" at bounding box center [471, 95] width 69 height 28
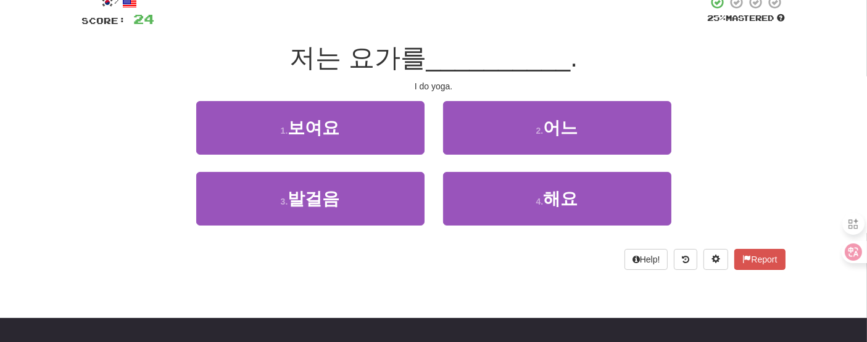
scroll to position [60, 0]
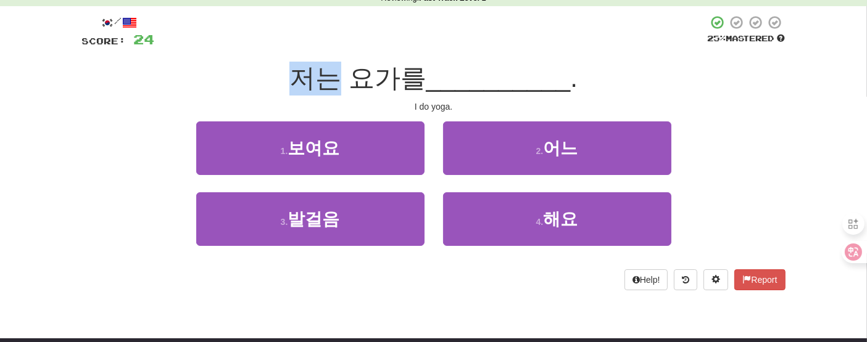
drag, startPoint x: 284, startPoint y: 75, endPoint x: 331, endPoint y: 91, distance: 49.9
click at [331, 91] on div "저는 요가를 __________ ." at bounding box center [433, 79] width 703 height 34
click at [345, 82] on span "저는 요가를" at bounding box center [357, 78] width 137 height 29
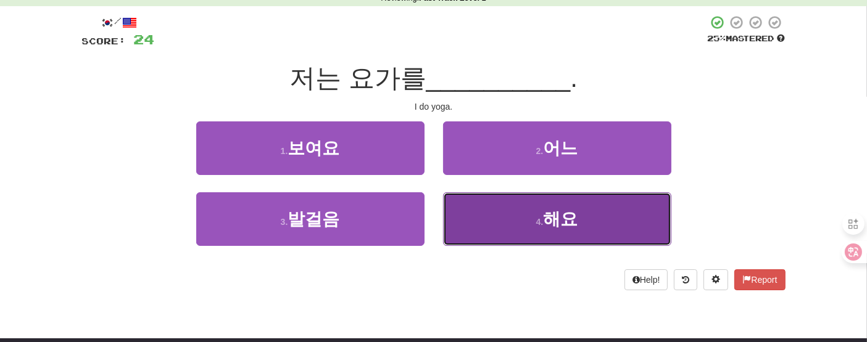
click at [498, 235] on button "4 . 해요" at bounding box center [557, 219] width 228 height 54
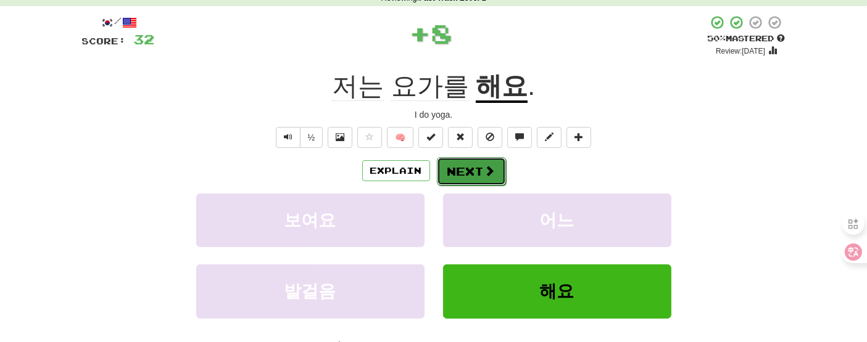
click at [439, 166] on button "Next" at bounding box center [471, 171] width 69 height 28
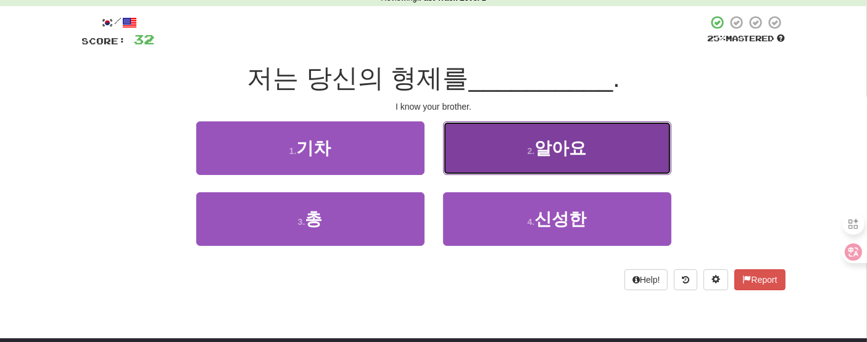
click at [469, 138] on button "2 . 알아요" at bounding box center [557, 149] width 228 height 54
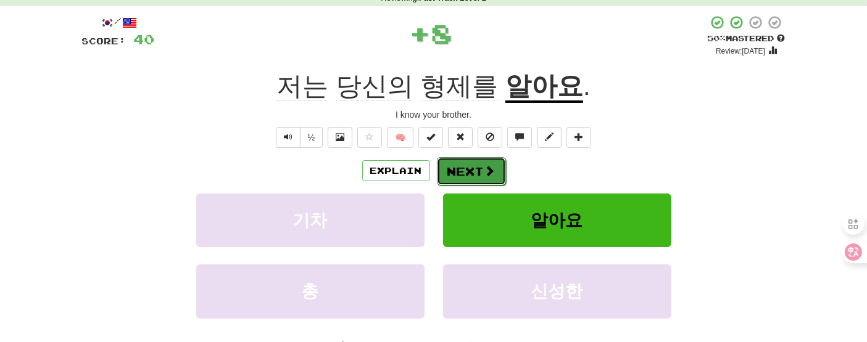
click at [500, 180] on button "Next" at bounding box center [471, 171] width 69 height 28
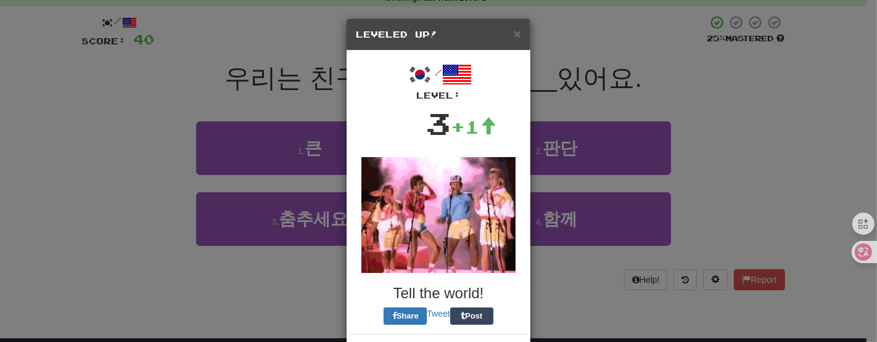
click at [644, 63] on div "× Leveled Up! / Level: 3 +1 Tell the world! Share Tweet Post Close" at bounding box center [438, 171] width 877 height 342
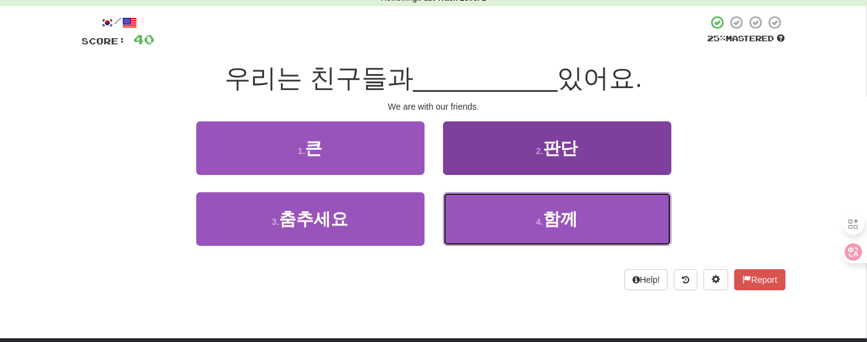
click at [502, 216] on button "4 . 함께" at bounding box center [557, 219] width 228 height 54
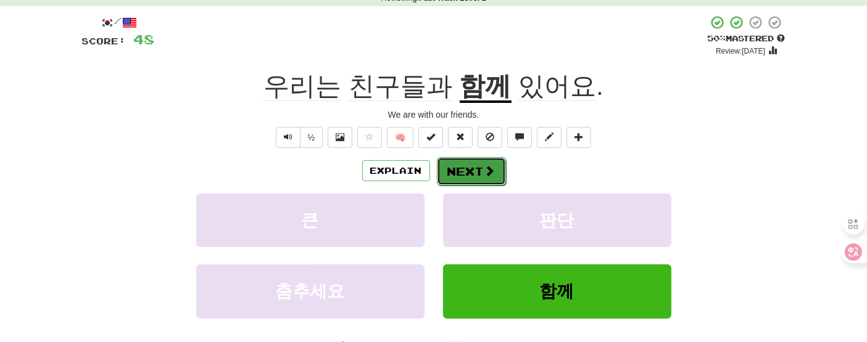
click at [455, 162] on button "Next" at bounding box center [471, 171] width 69 height 28
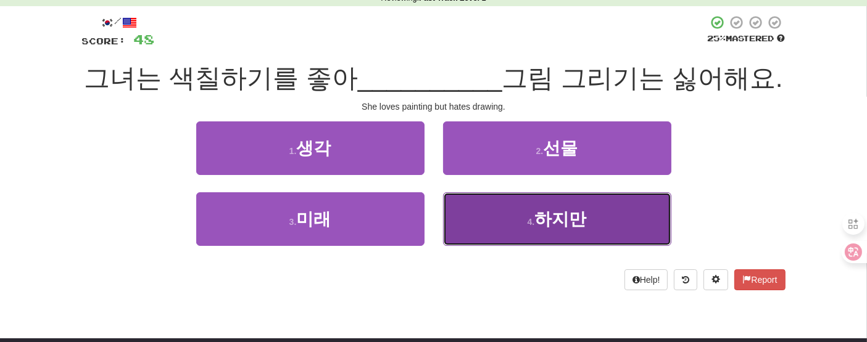
click at [476, 246] on button "4 . 하지만" at bounding box center [557, 219] width 228 height 54
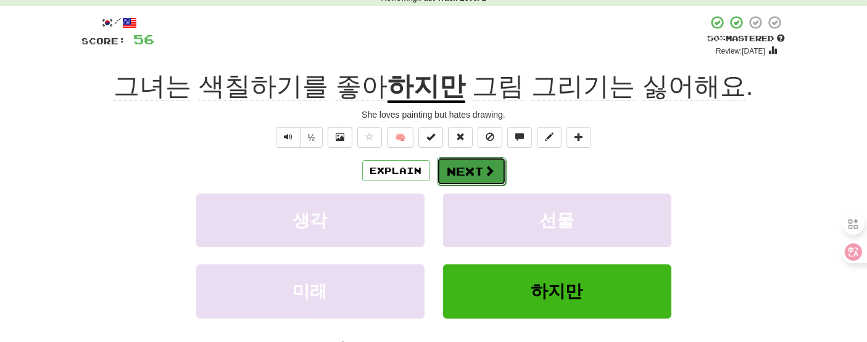
click at [474, 170] on button "Next" at bounding box center [471, 171] width 69 height 28
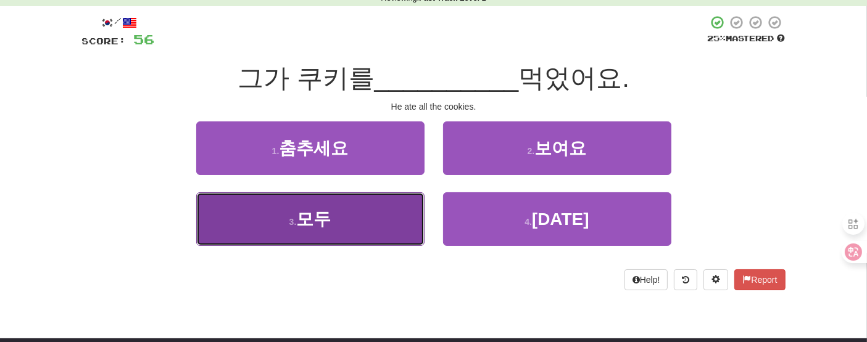
click at [380, 207] on button "3 . 모두" at bounding box center [310, 219] width 228 height 54
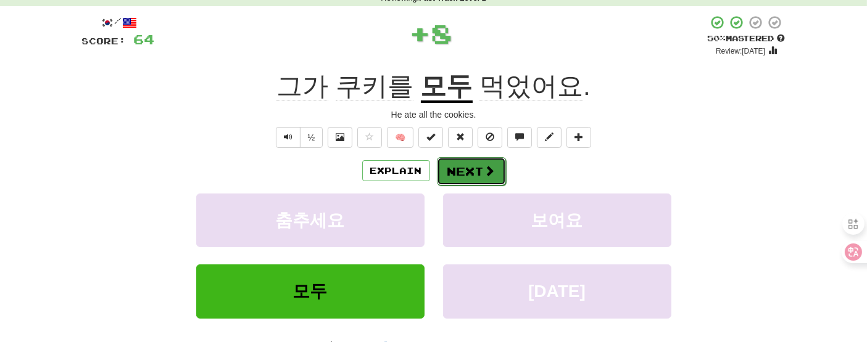
click at [456, 167] on button "Next" at bounding box center [471, 171] width 69 height 28
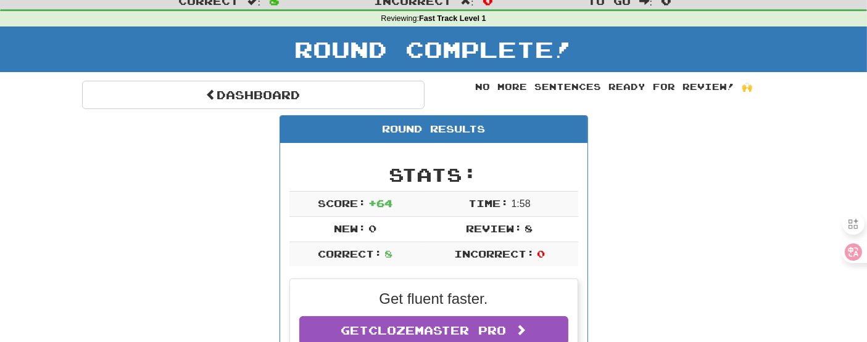
scroll to position [0, 0]
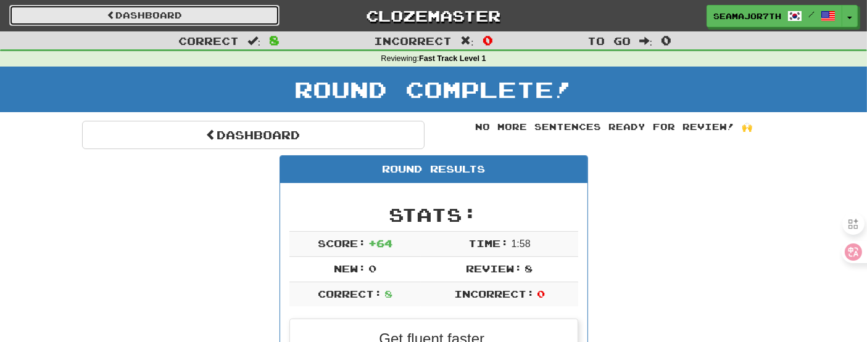
click at [196, 19] on link "Dashboard" at bounding box center [144, 15] width 270 height 21
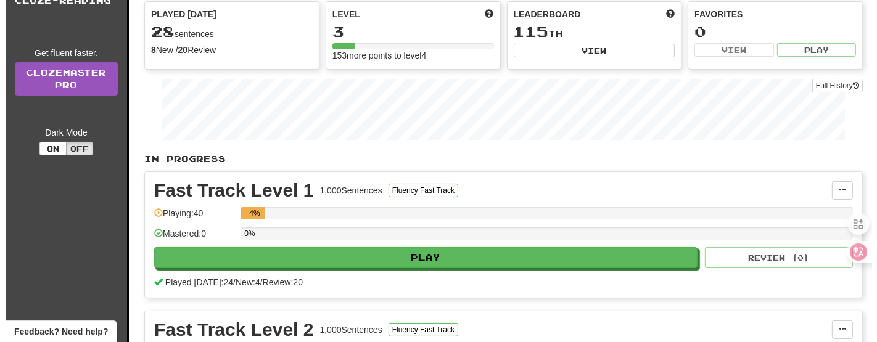
scroll to position [274, 0]
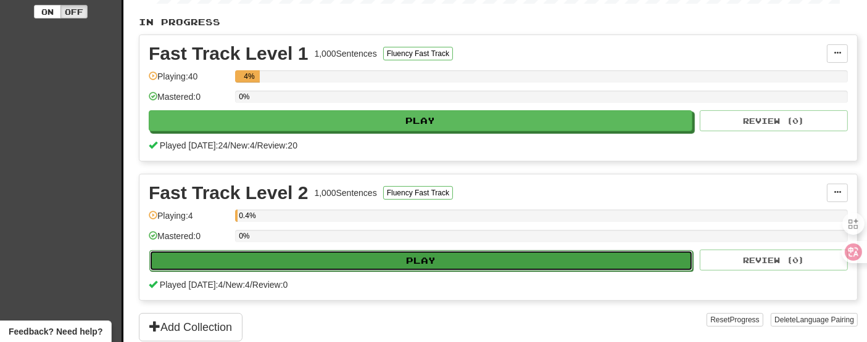
click at [414, 263] on button "Play" at bounding box center [420, 260] width 543 height 21
select select "**"
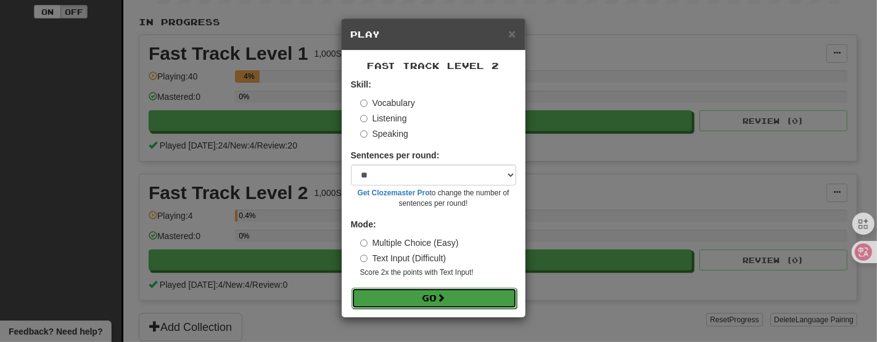
click at [421, 298] on button "Go" at bounding box center [434, 298] width 165 height 21
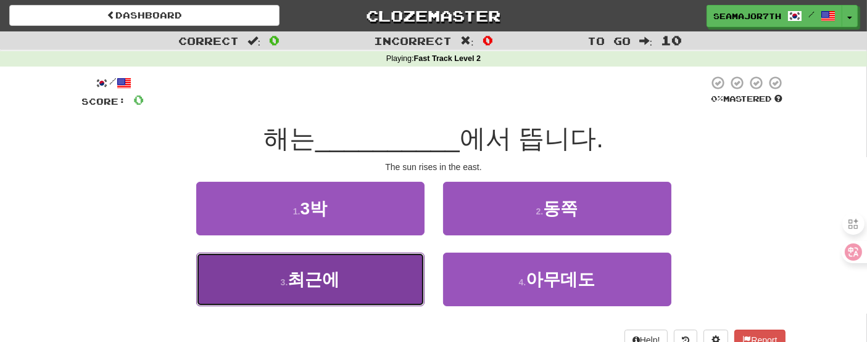
click at [379, 278] on button "3 . 최근에" at bounding box center [310, 280] width 228 height 54
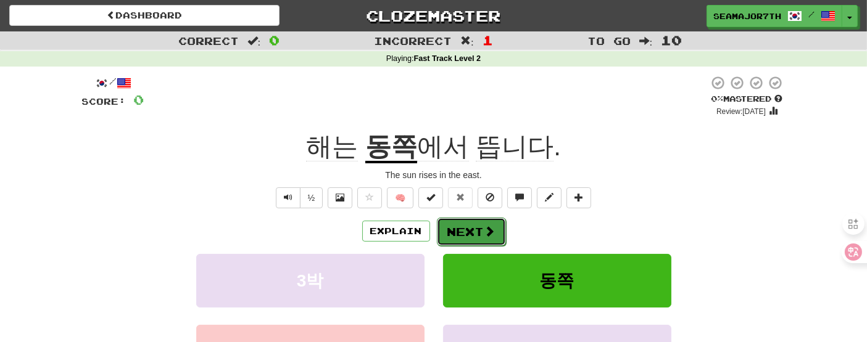
click at [452, 229] on button "Next" at bounding box center [471, 232] width 69 height 28
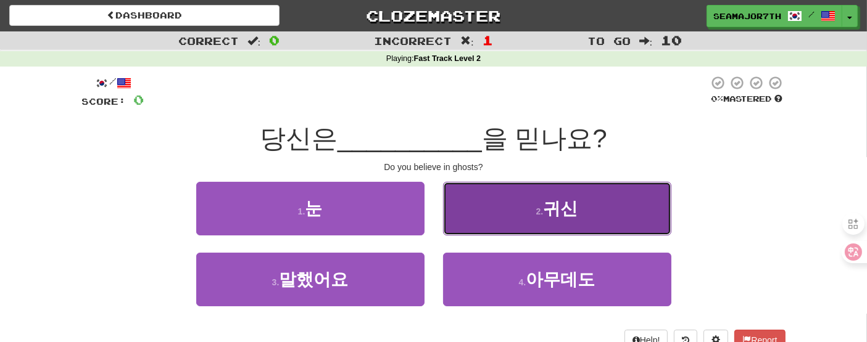
click at [504, 229] on button "2 . 귀신" at bounding box center [557, 209] width 228 height 54
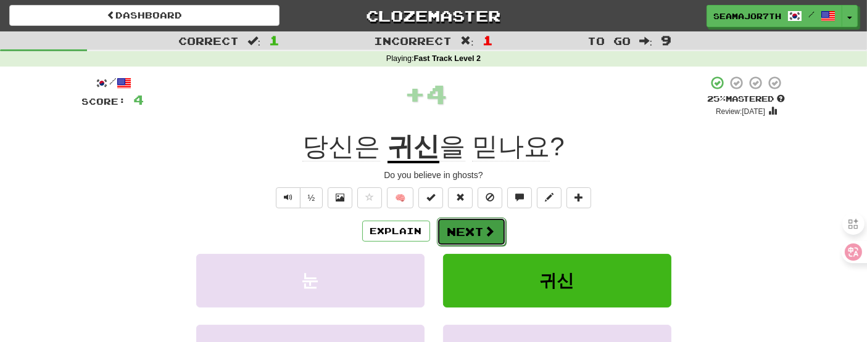
click at [474, 233] on button "Next" at bounding box center [471, 232] width 69 height 28
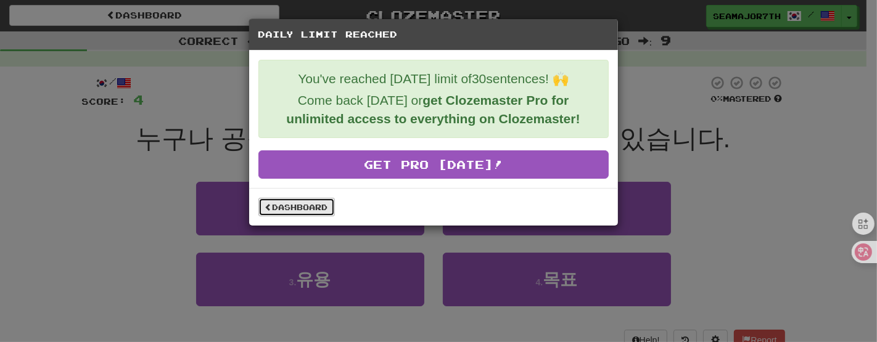
click at [289, 207] on link "Dashboard" at bounding box center [296, 207] width 76 height 19
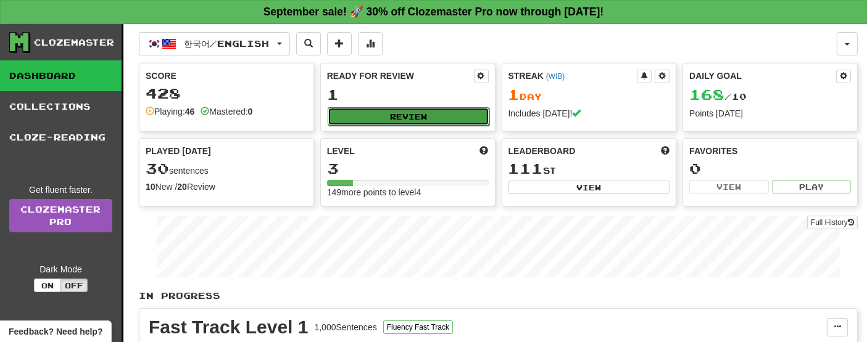
click at [431, 115] on button "Review" at bounding box center [409, 116] width 162 height 19
select select "**"
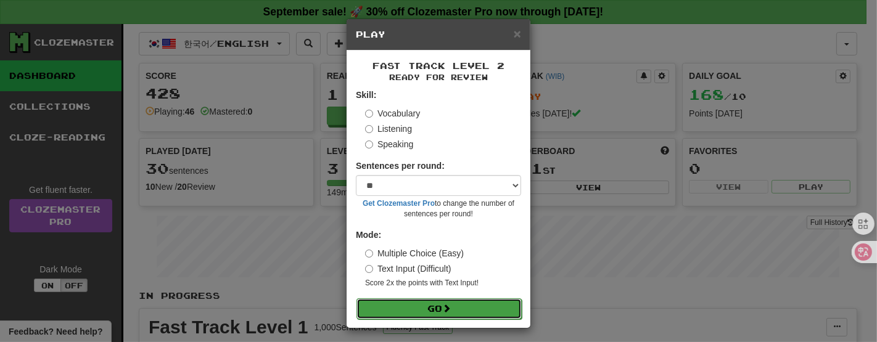
click at [423, 309] on button "Go" at bounding box center [439, 309] width 165 height 21
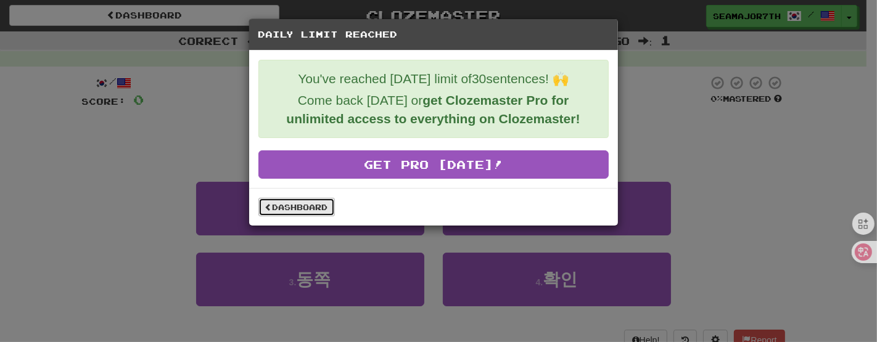
click at [328, 204] on link "Dashboard" at bounding box center [296, 207] width 76 height 19
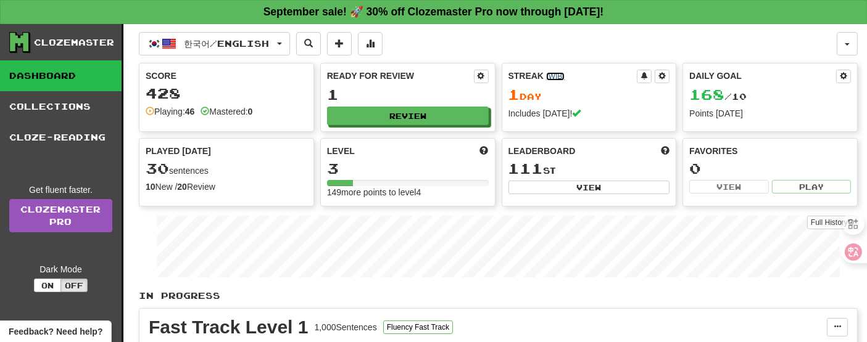
click at [551, 75] on link "( WIB )" at bounding box center [555, 76] width 19 height 9
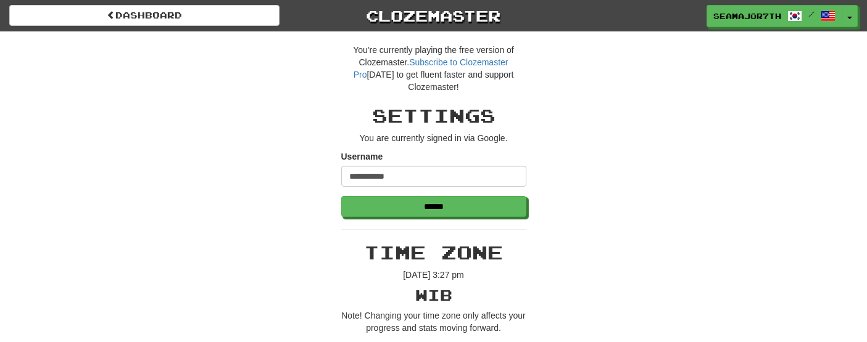
scroll to position [241, 0]
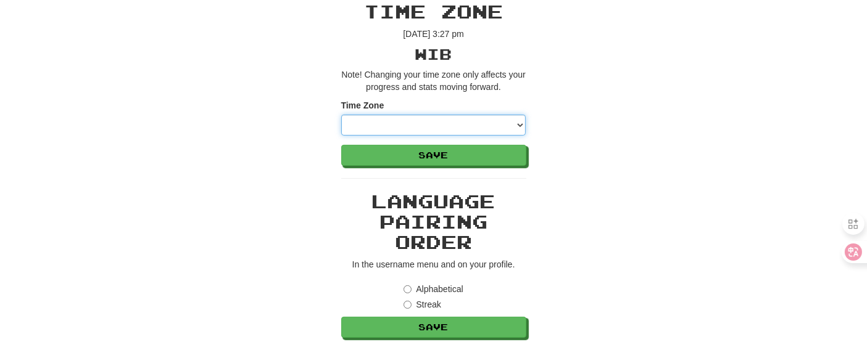
click at [458, 120] on select "**********" at bounding box center [433, 125] width 185 height 21
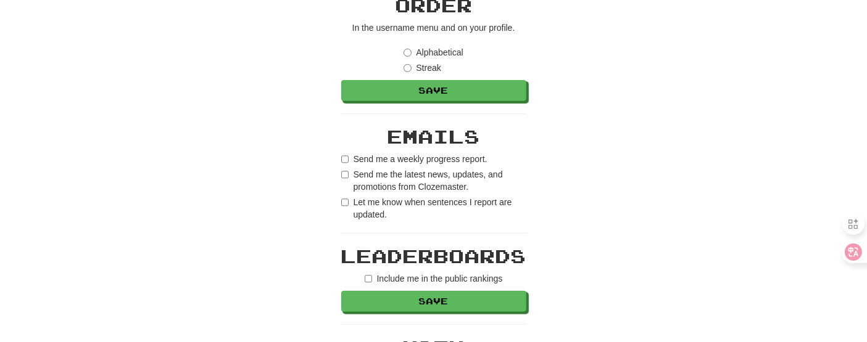
scroll to position [584, 0]
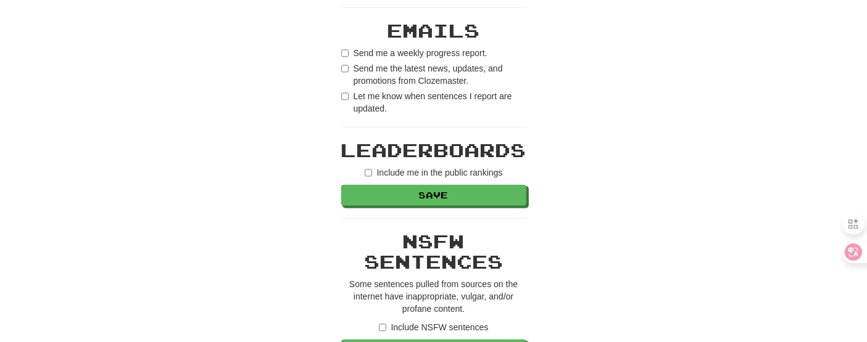
click at [406, 51] on label "Send me a weekly progress report." at bounding box center [414, 53] width 146 height 12
click at [405, 68] on label "Send me the latest news, updates, and promotions from Clozemaster." at bounding box center [433, 74] width 185 height 25
click at [398, 101] on label "Let me know when sentences I report are updated." at bounding box center [433, 102] width 185 height 25
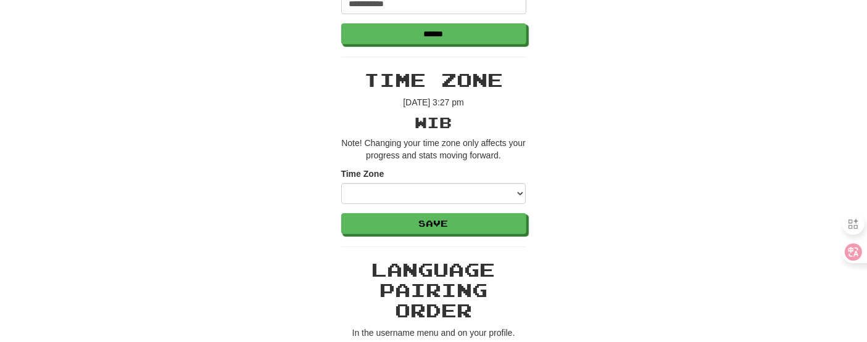
scroll to position [0, 0]
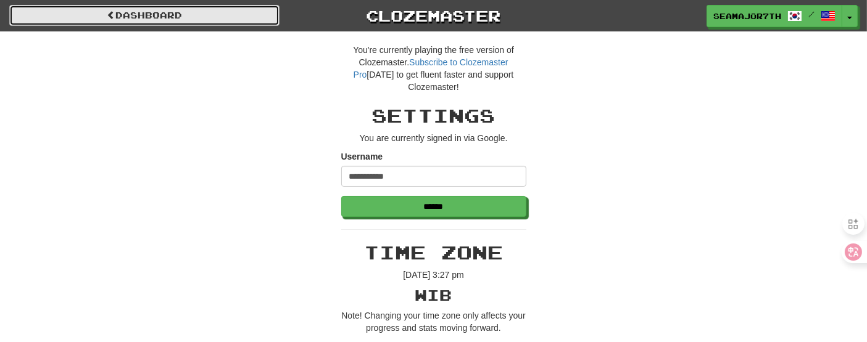
click at [87, 9] on link "Dashboard" at bounding box center [144, 15] width 270 height 21
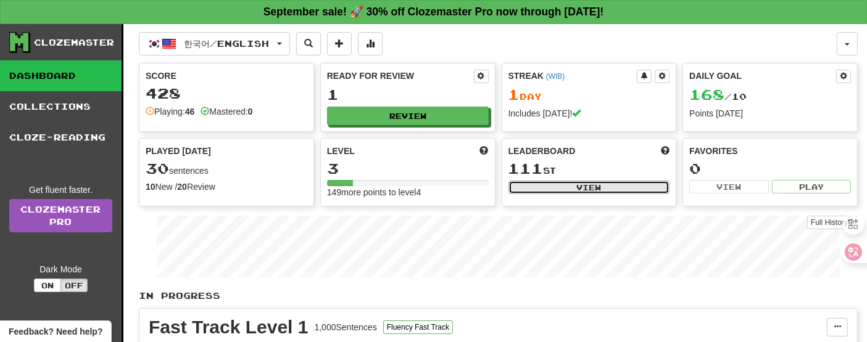
click at [632, 184] on button "View" at bounding box center [589, 188] width 162 height 14
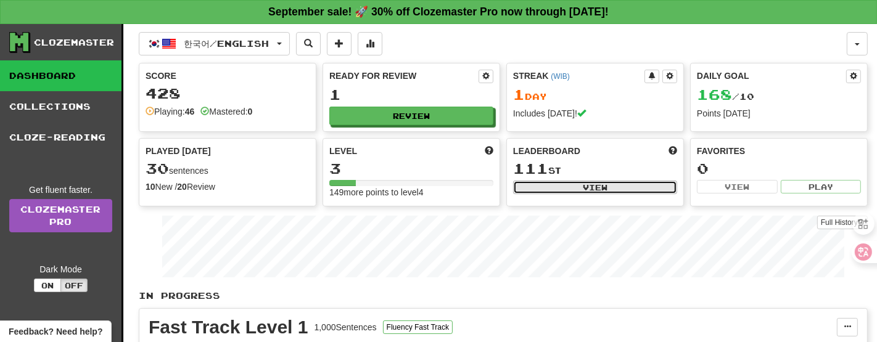
select select "**********"
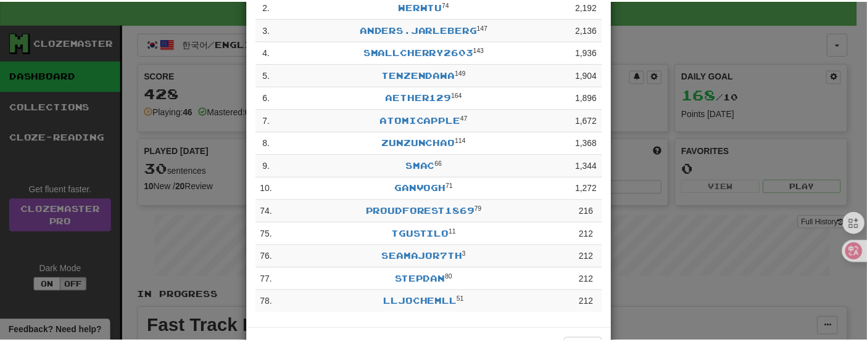
scroll to position [124, 0]
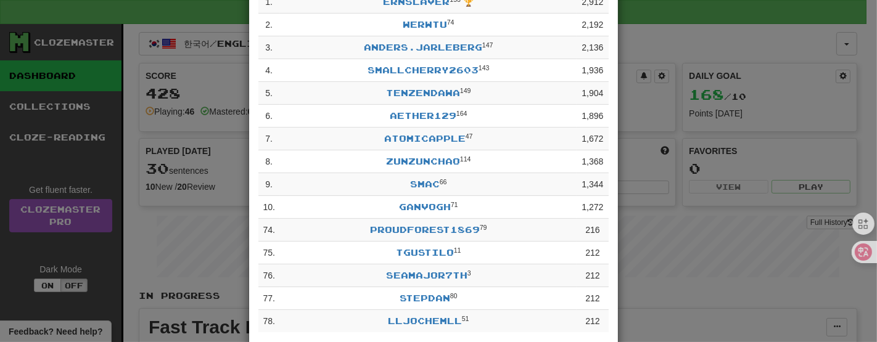
click at [642, 152] on div "**********" at bounding box center [438, 171] width 877 height 342
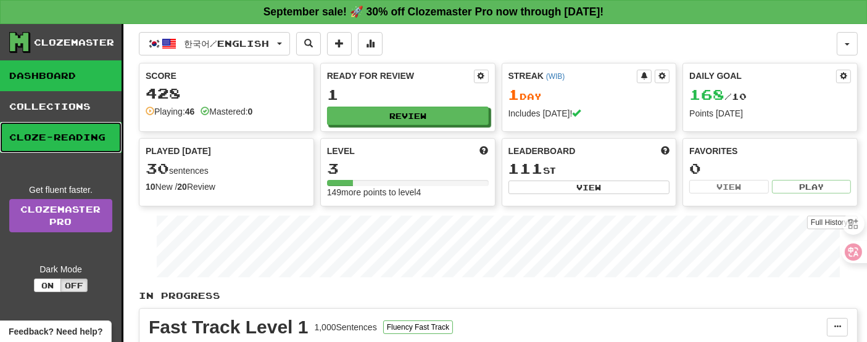
click at [65, 131] on link "Cloze-Reading" at bounding box center [61, 137] width 122 height 31
